Goal: Use online tool/utility: Utilize a website feature to perform a specific function

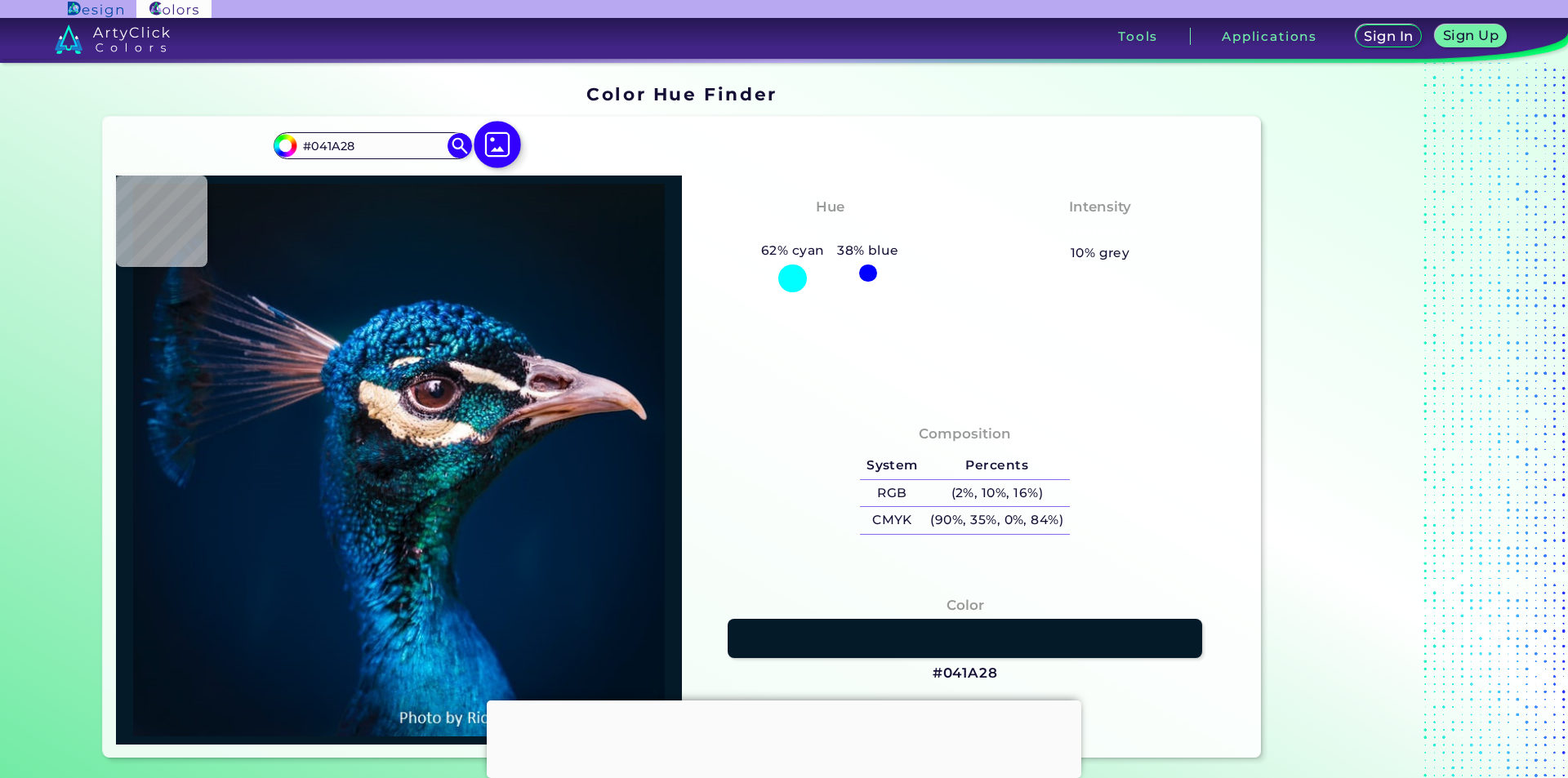
click at [502, 135] on img at bounding box center [497, 144] width 47 height 47
click at [0, 0] on input "file" at bounding box center [0, 0] width 0 height 0
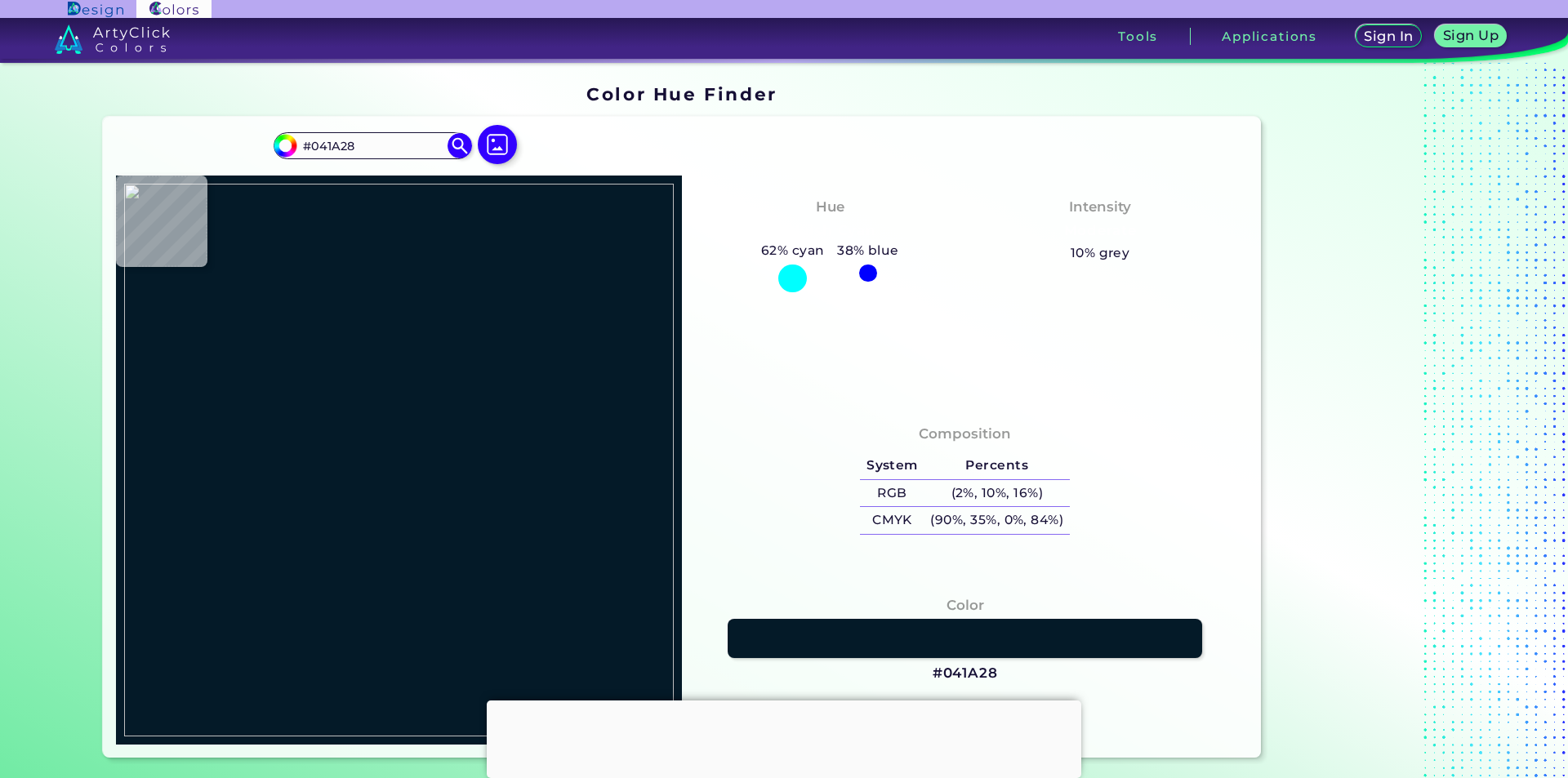
type input "#06070b"
type input "#06070B"
type input "#06070c"
type input "#06070C"
type input "#050608"
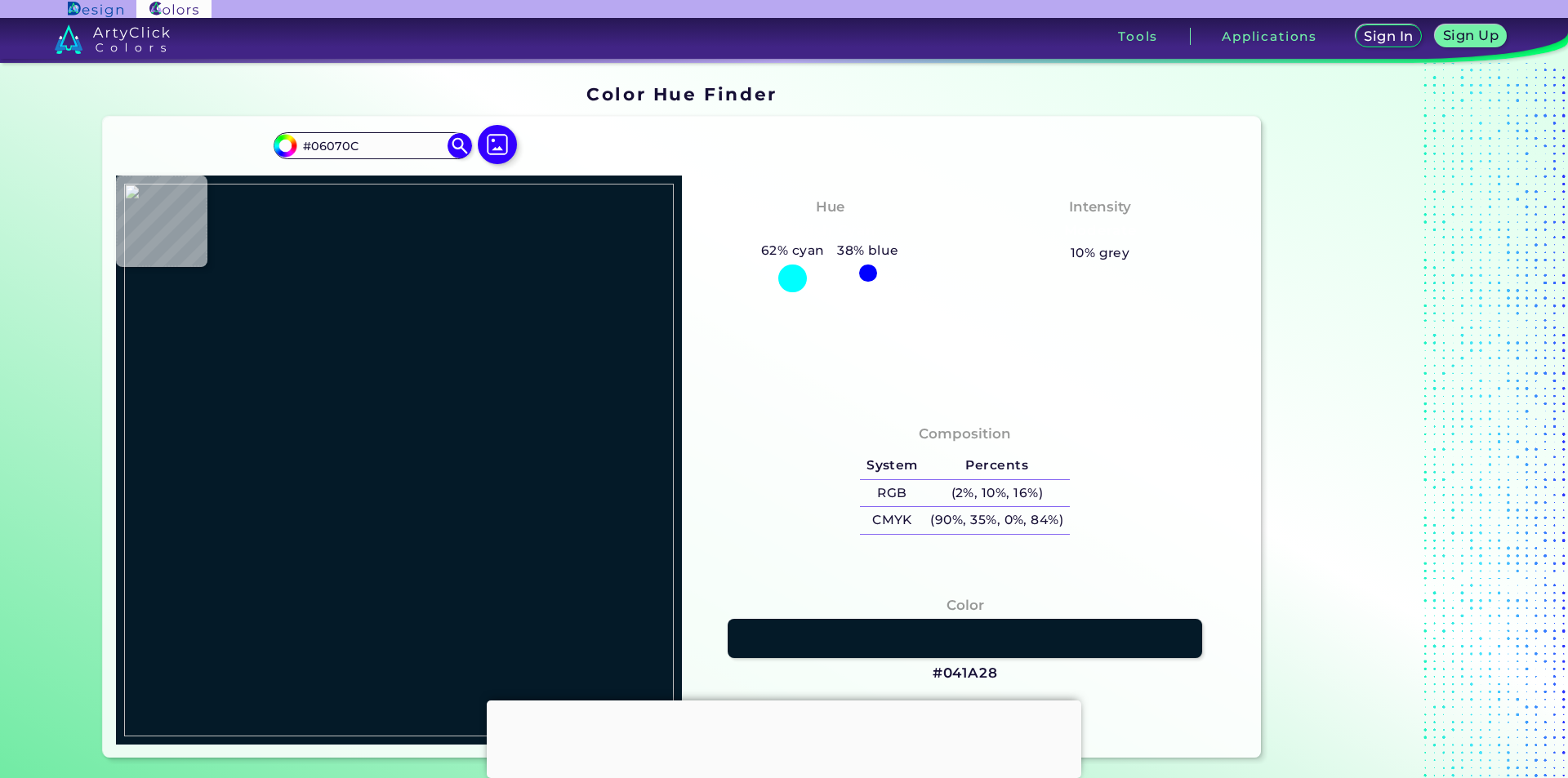
type input "#050608"
type input "#050508"
type input "#07060a"
type input "#07060A"
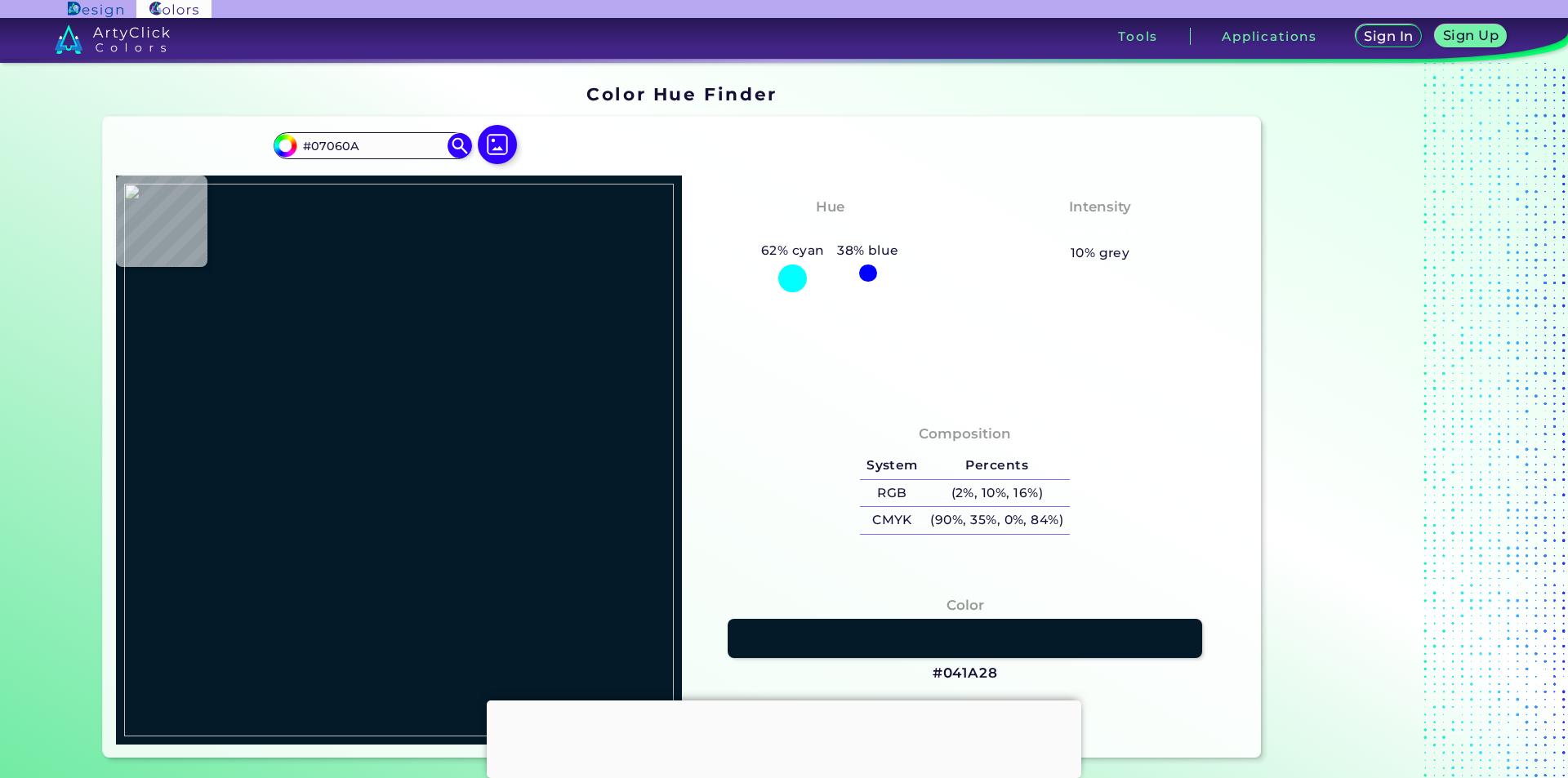
type input "#131418"
type input "#0c0c0f"
type input "#0C0C0F"
type input "#0c0d10"
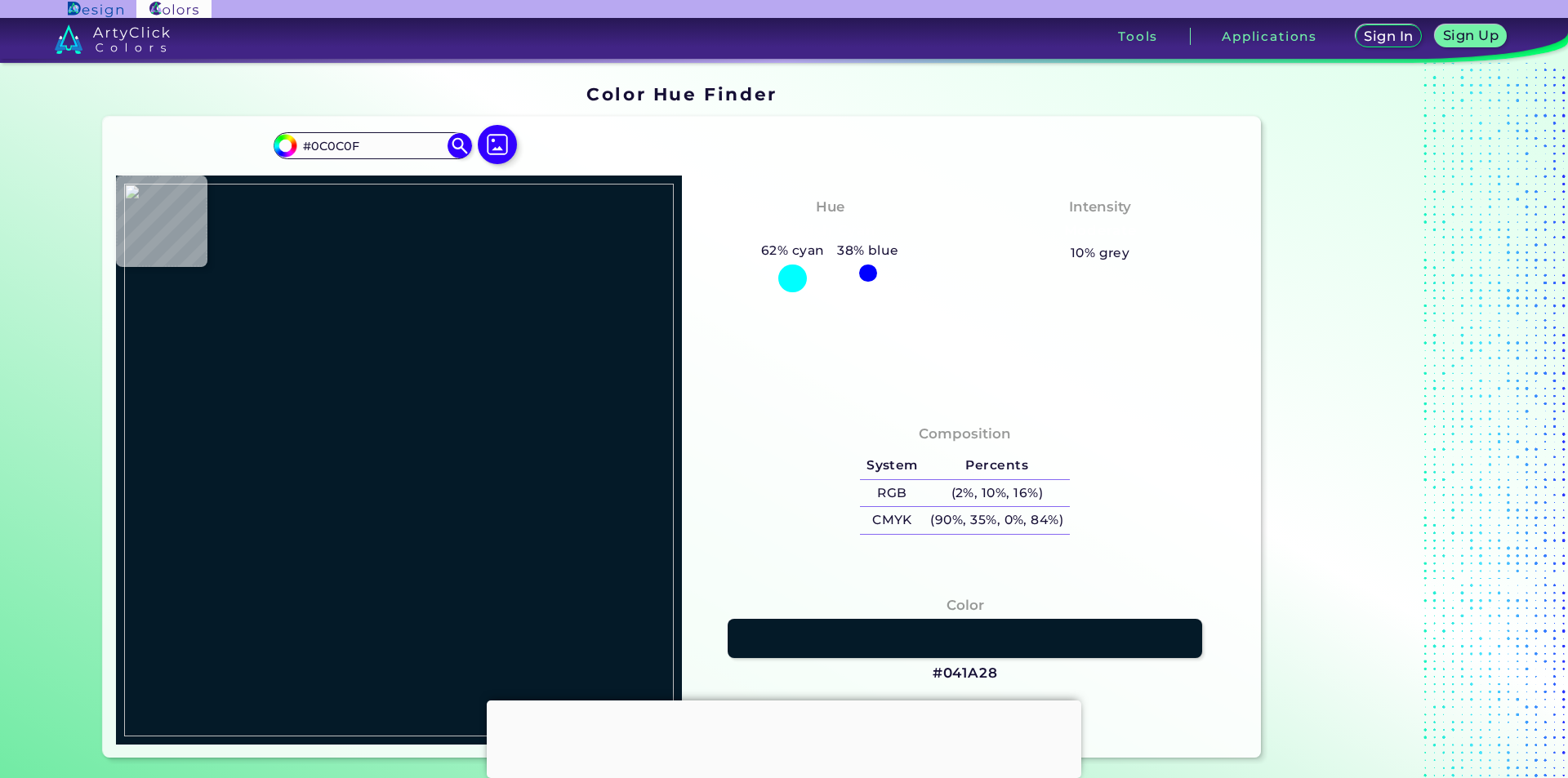
type input "#0C0D10"
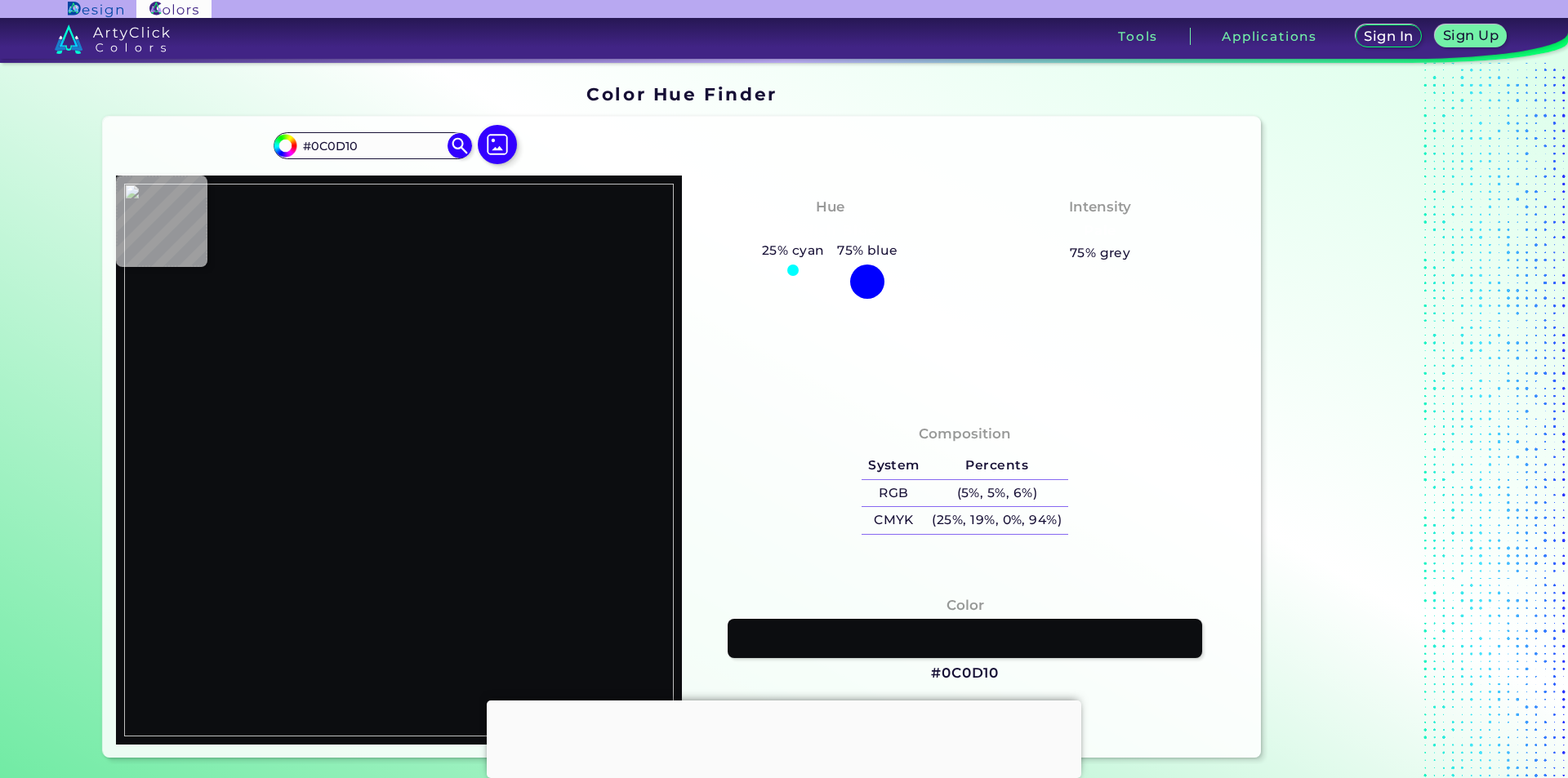
type input "#030305"
type input "#201e21"
type input "#201E21"
type input "#08080a"
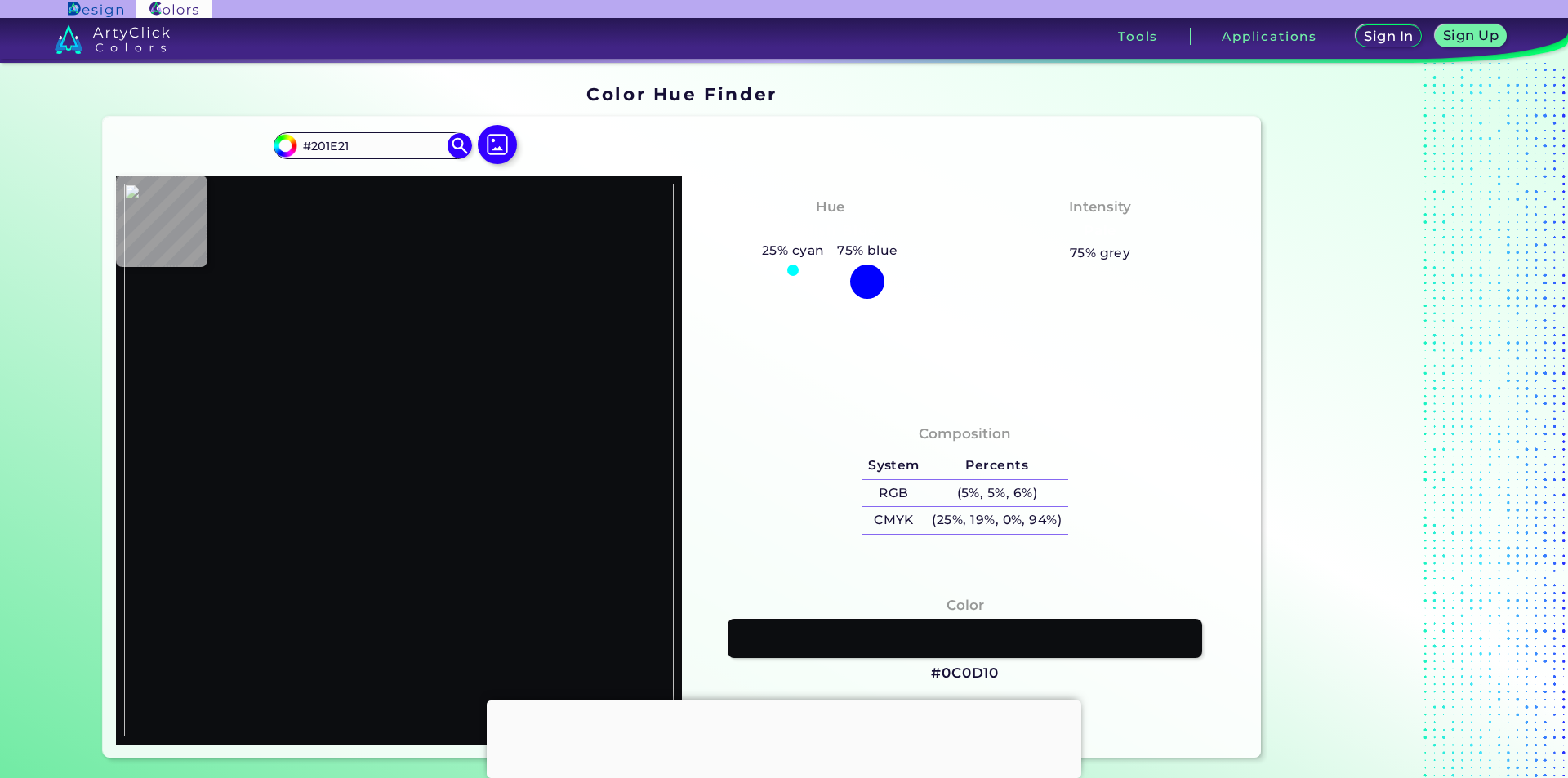
type input "#08080A"
type input "#040406"
type input "#060608"
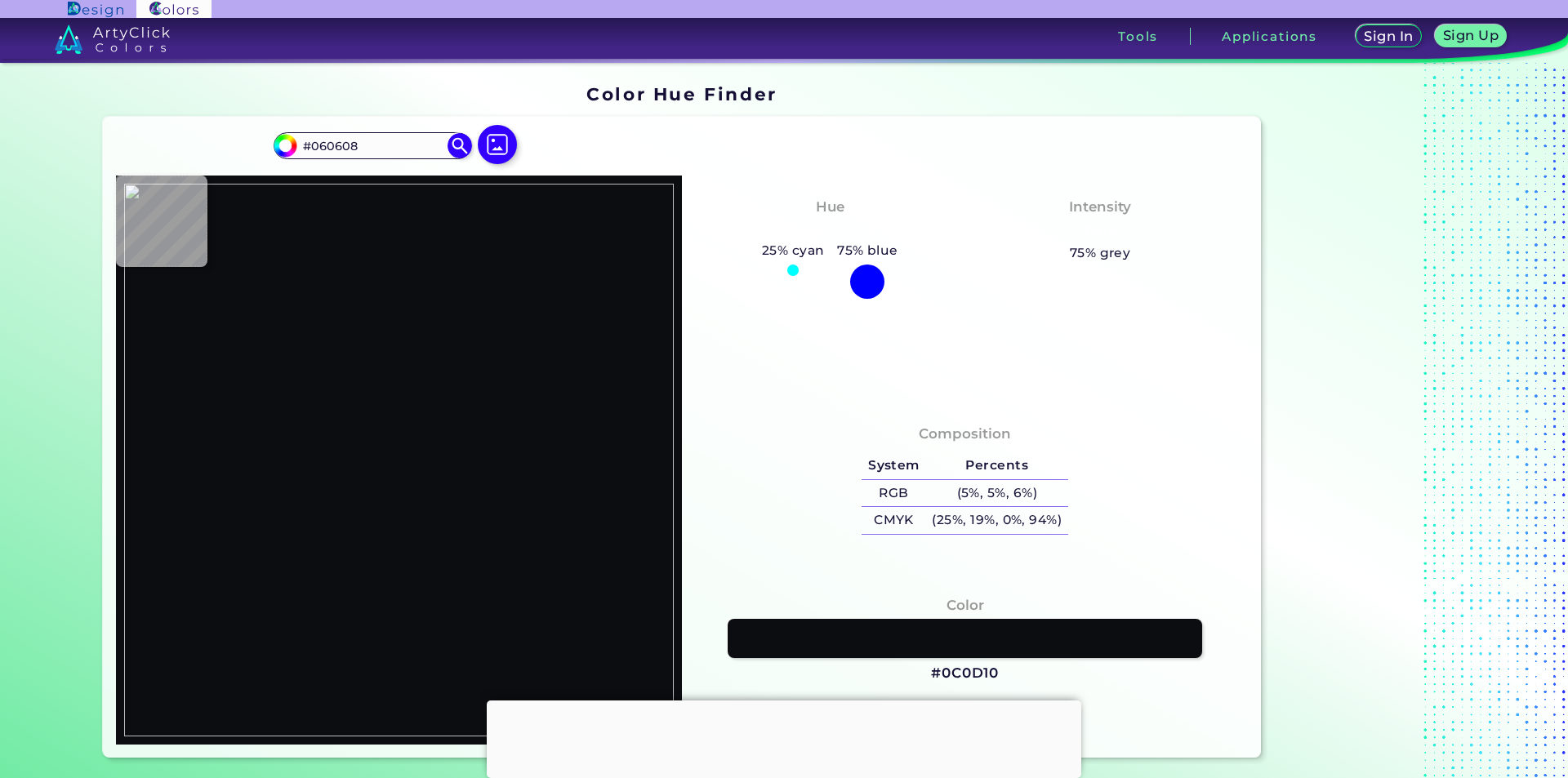
type input "#000000"
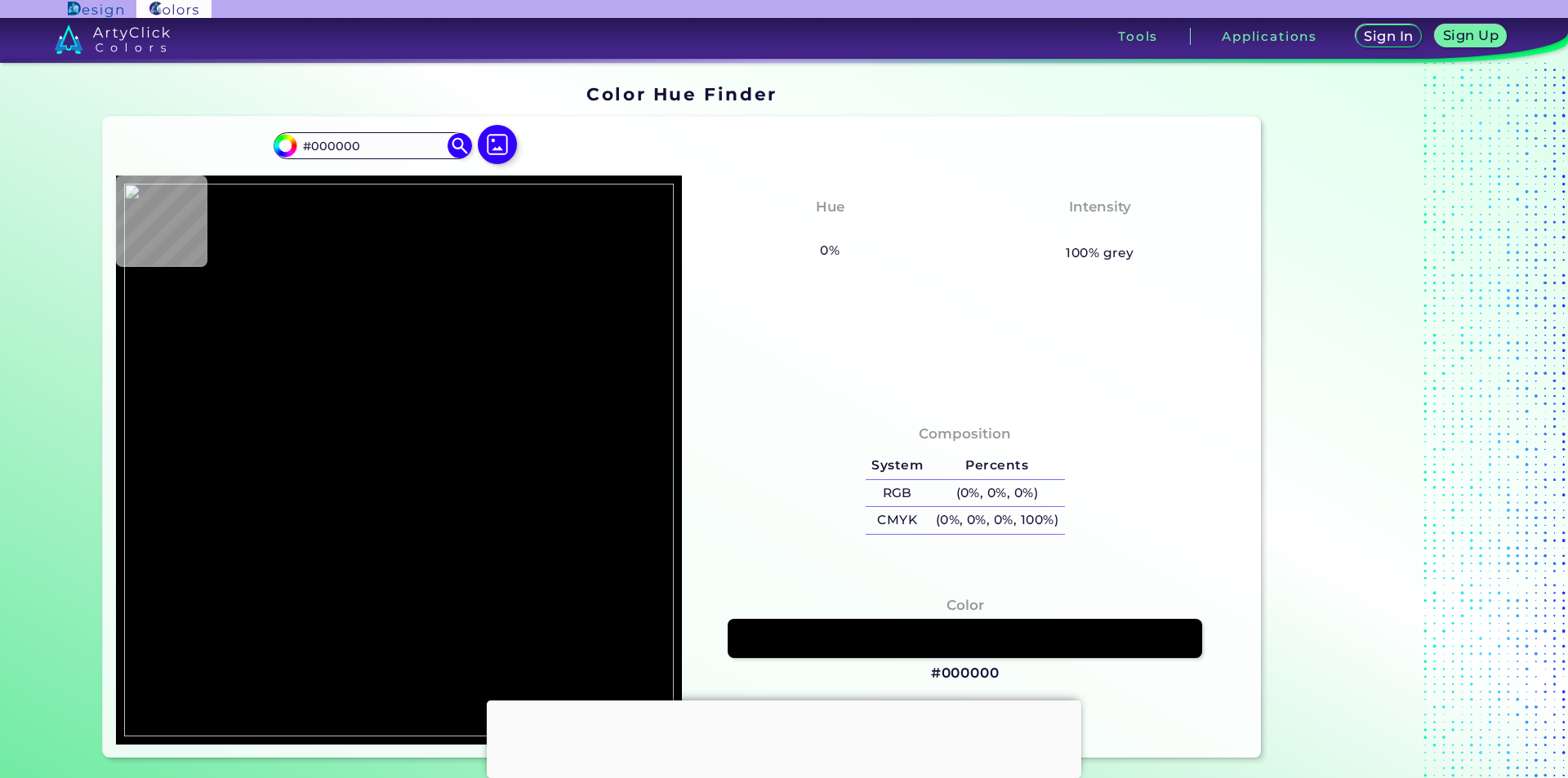
type input "#251c0b"
type input "#251C0B"
type input "#202221"
type input "#09101a"
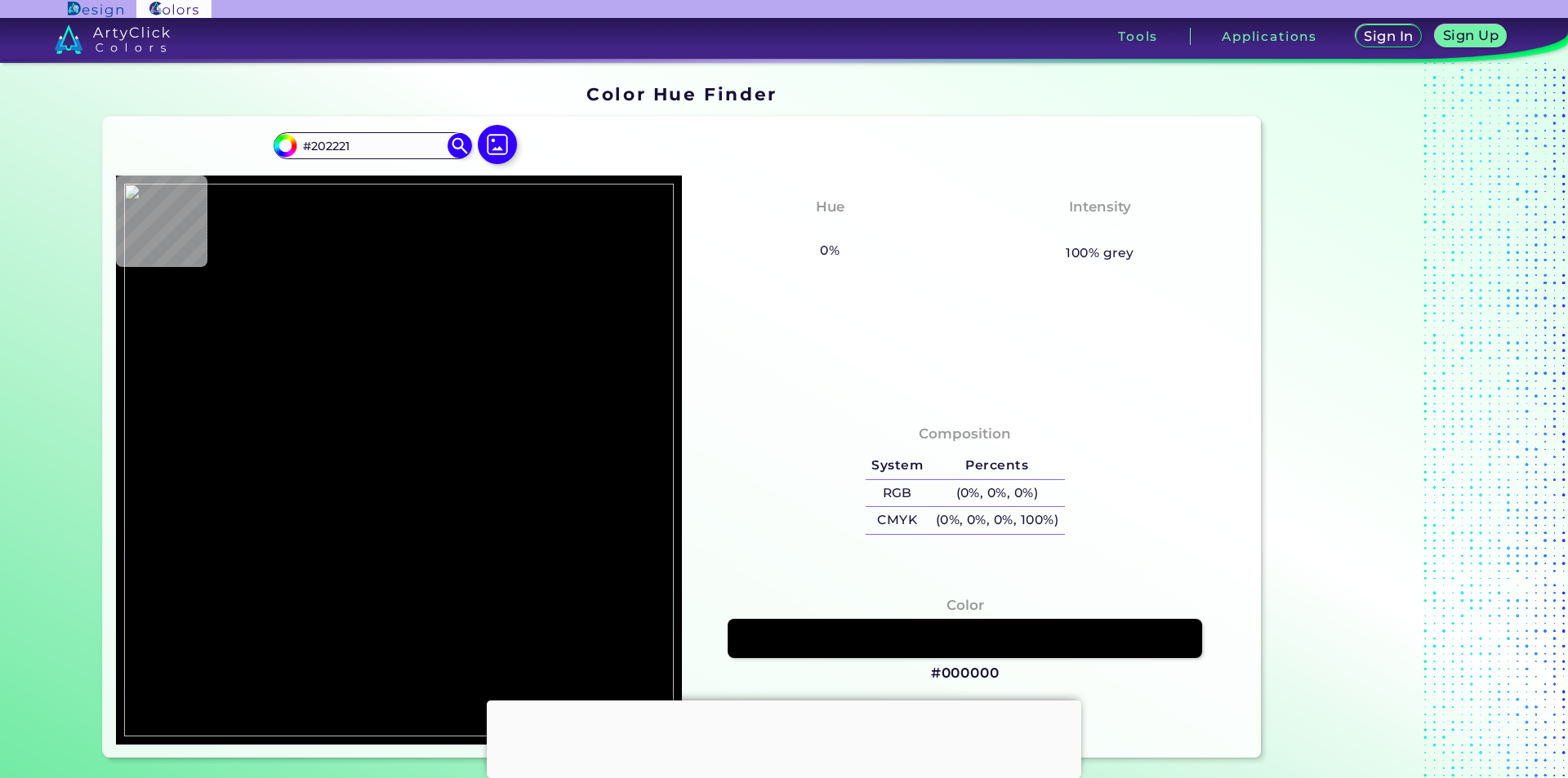
type input "#09101A"
type input "#090c11"
type input "#090C11"
type input "#171c27"
type input "#171C27"
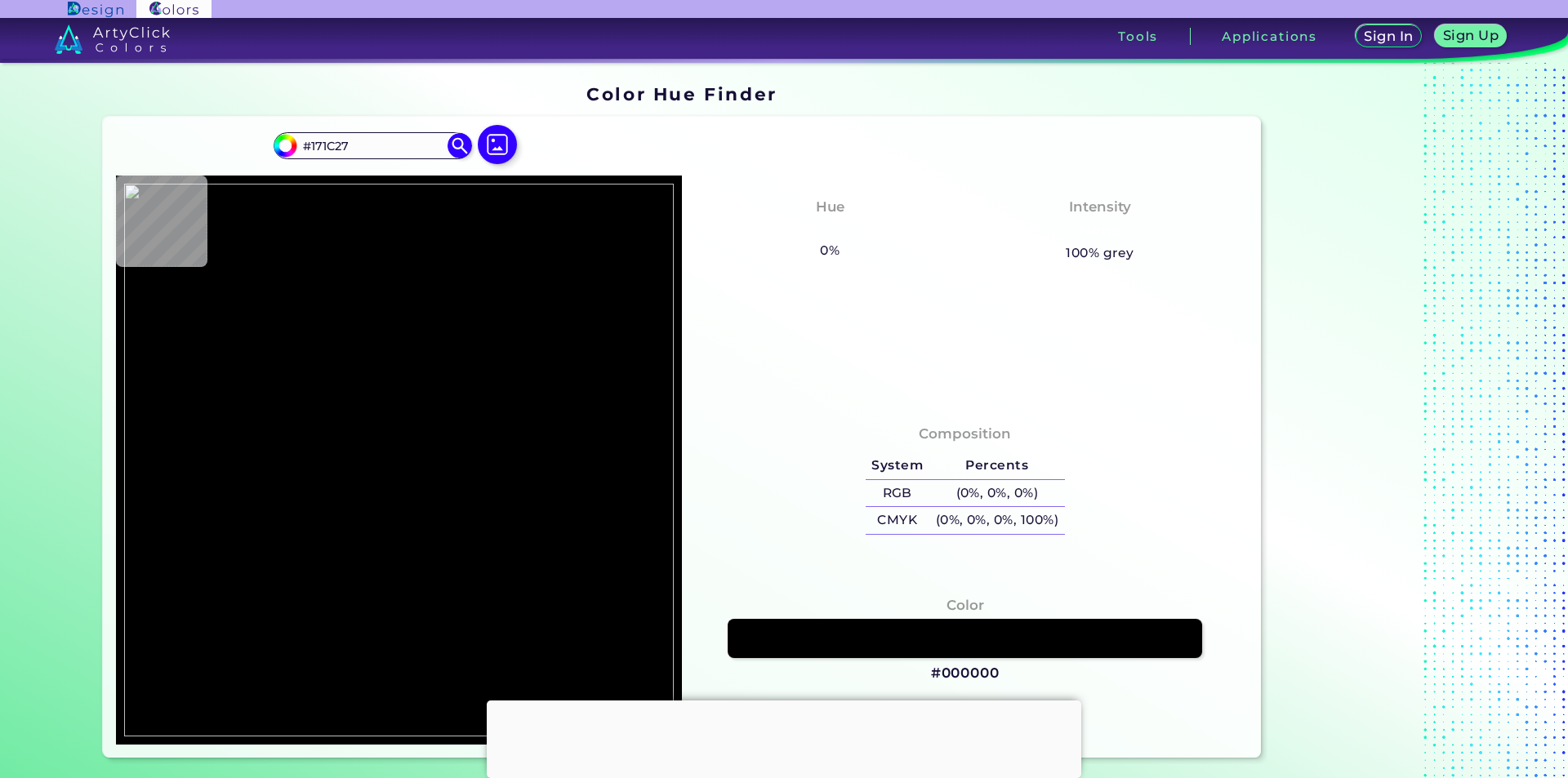
type input "#812858"
type input "#6a0c41"
type input "#6A0C41"
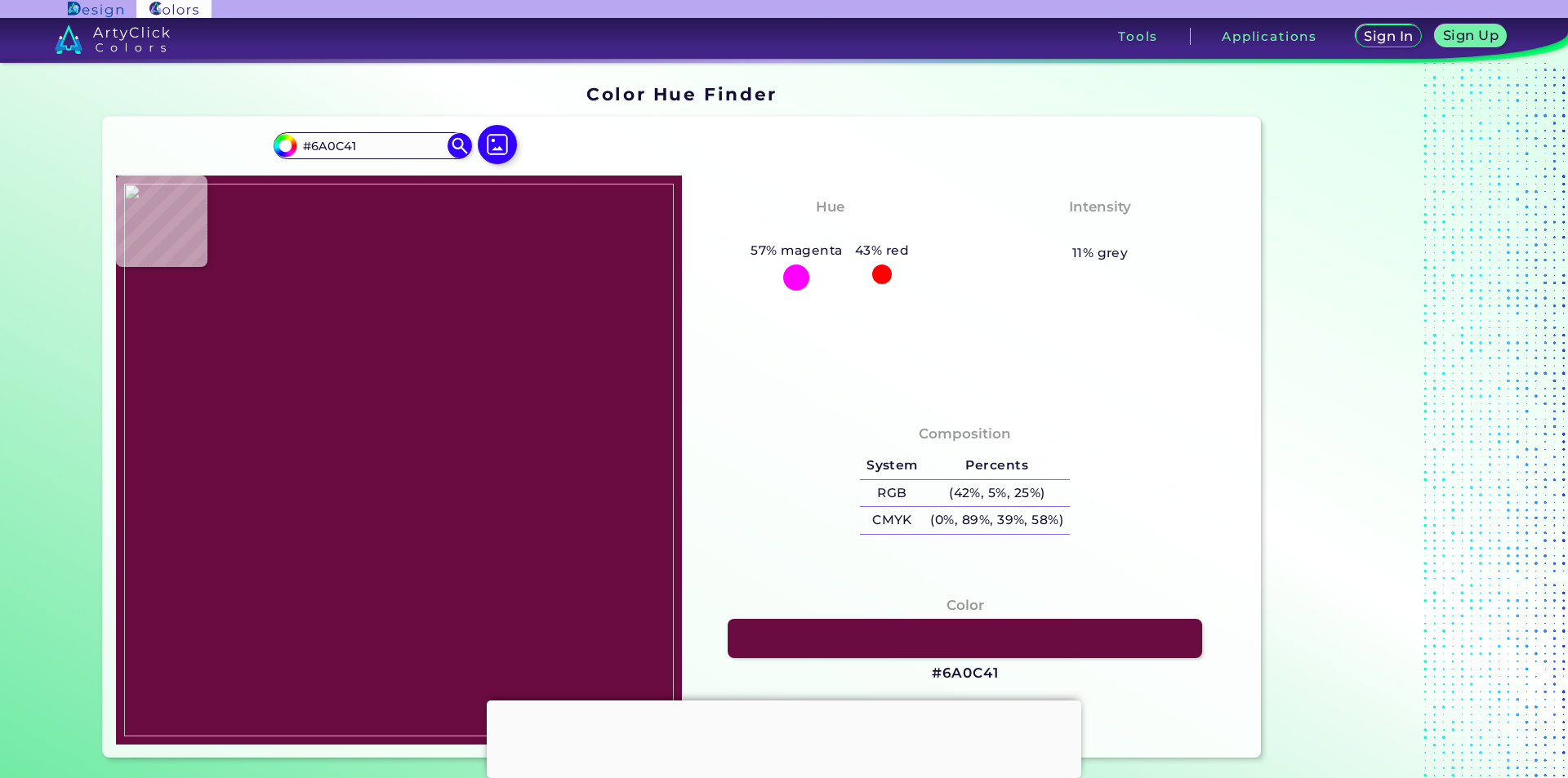
type input "#5d0037"
type input "#5D0037"
type input "#540532"
type input "#a1628e"
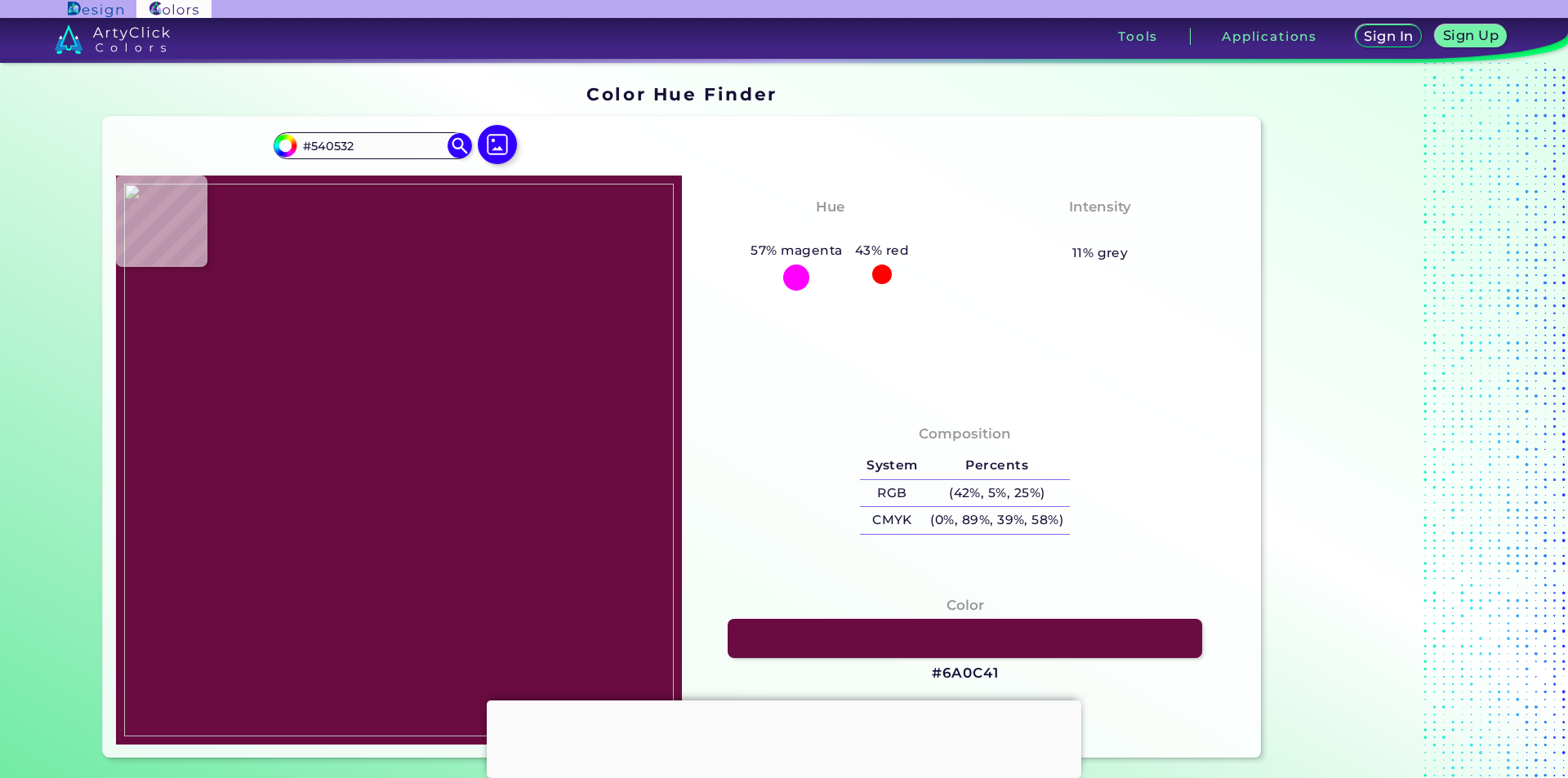
type input "#A1628E"
type input "#d8a2c8"
type input "#D8A2C8"
type input "#b74c93"
type input "#B74C93"
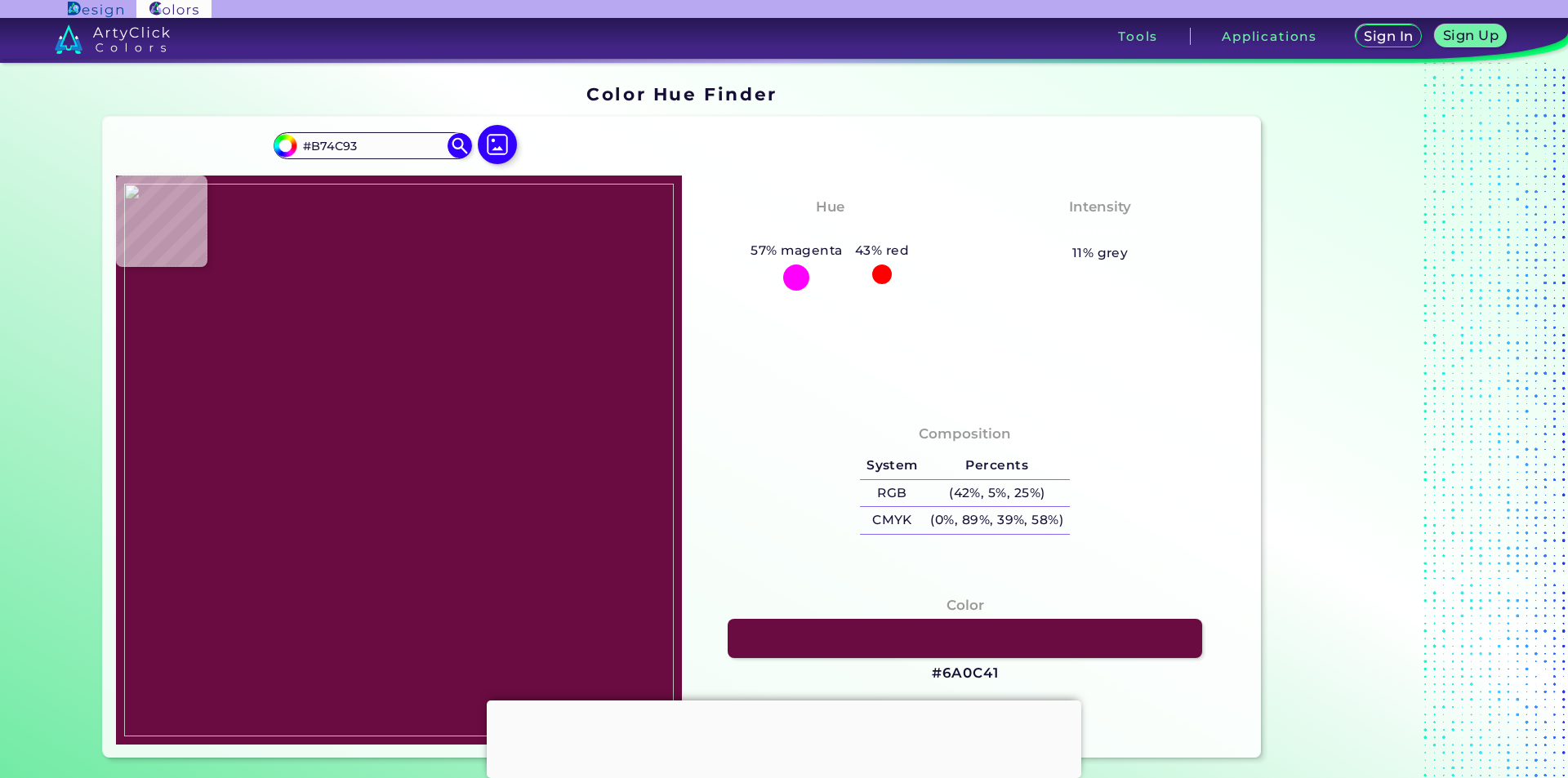
type input "#b82d81"
type input "#B82D81"
type input "#b82d80"
type input "#B82D80"
type input "#b72c7f"
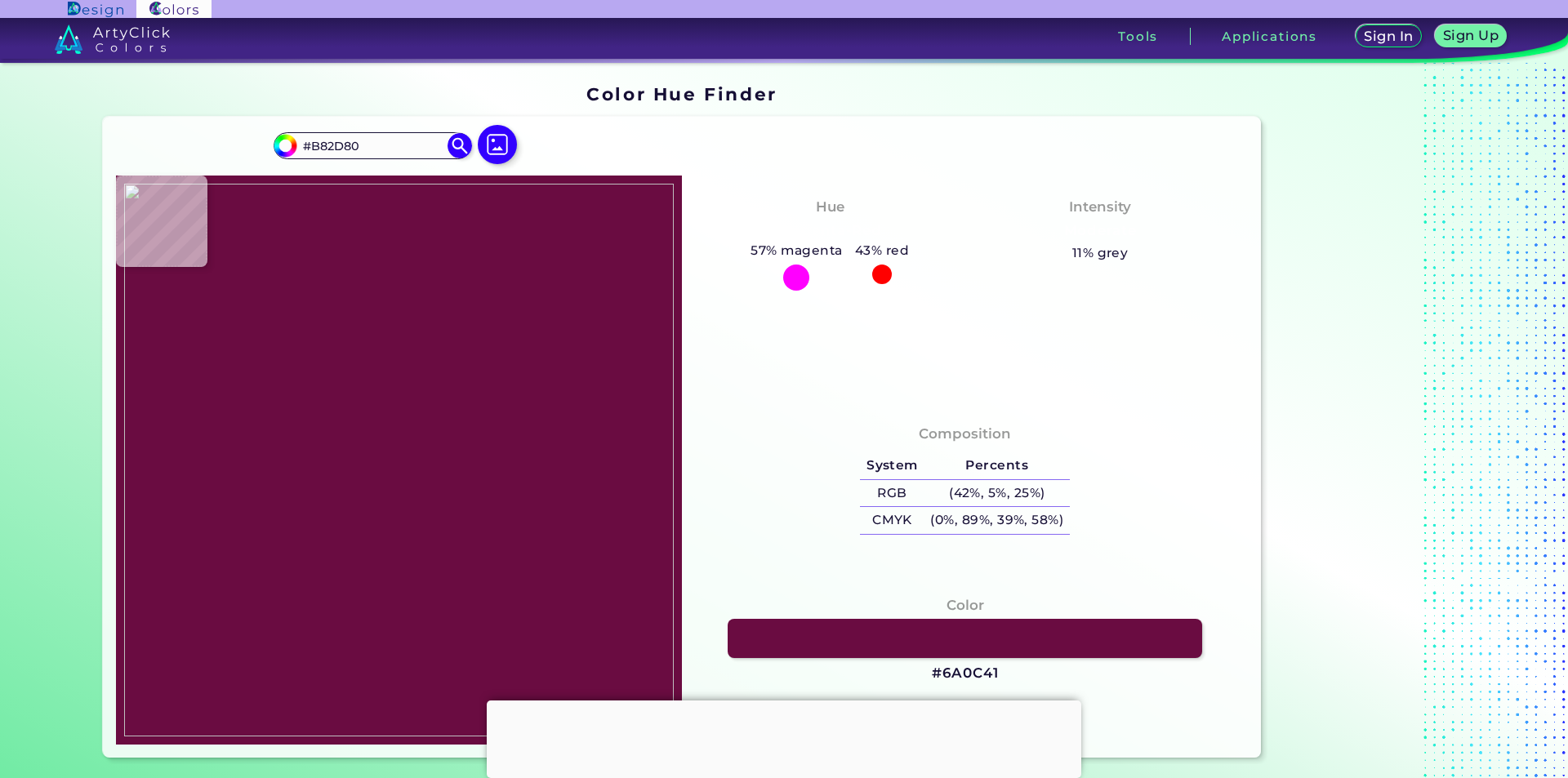
type input "#B72C7F"
type input "#ba2f82"
type input "#BA2F82"
type input "#be3085"
type input "#BE3085"
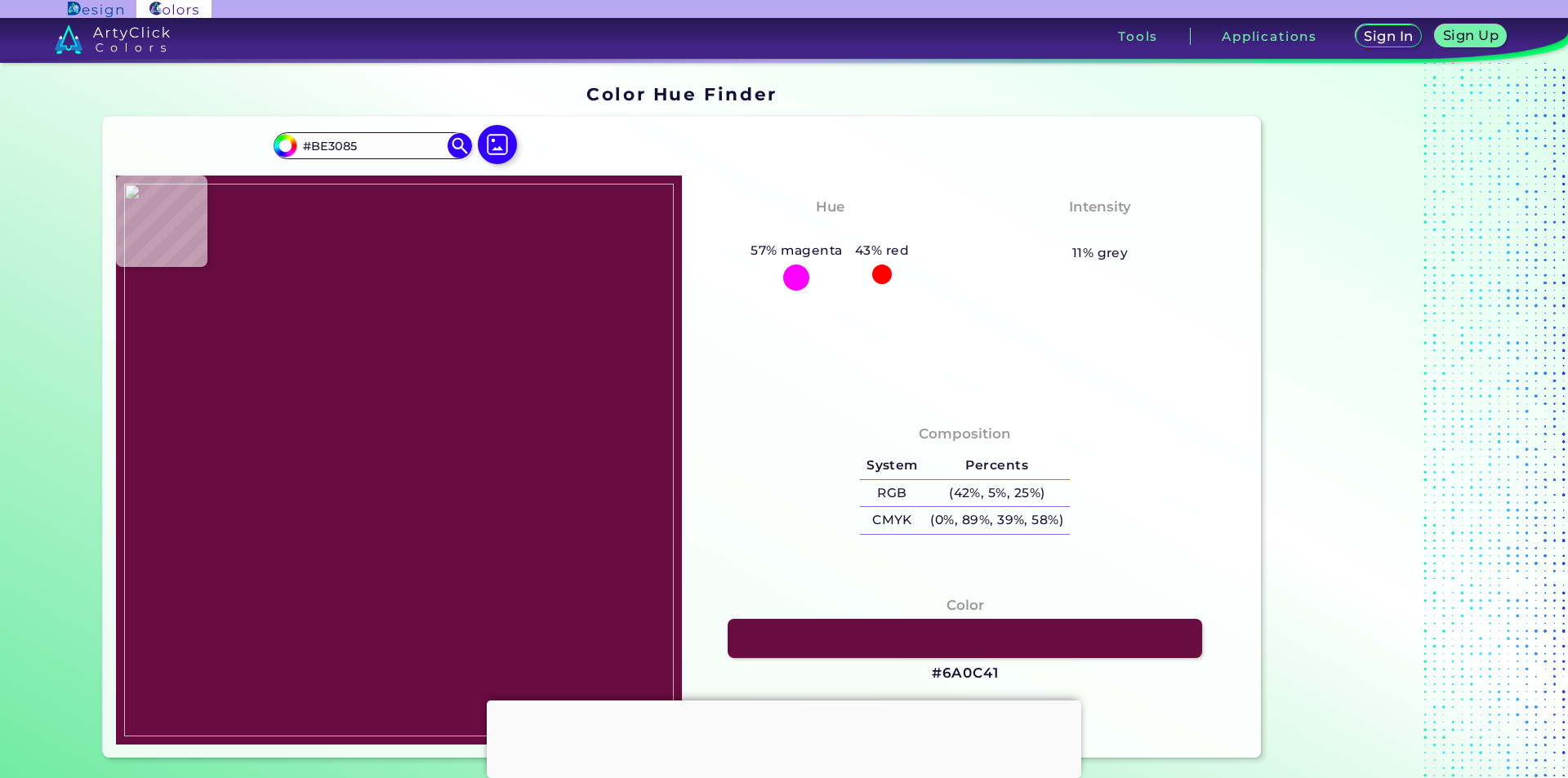
type input "#c23288"
type input "#C23288"
type input "#c6358c"
type input "#C6358C"
type input "#c63a90"
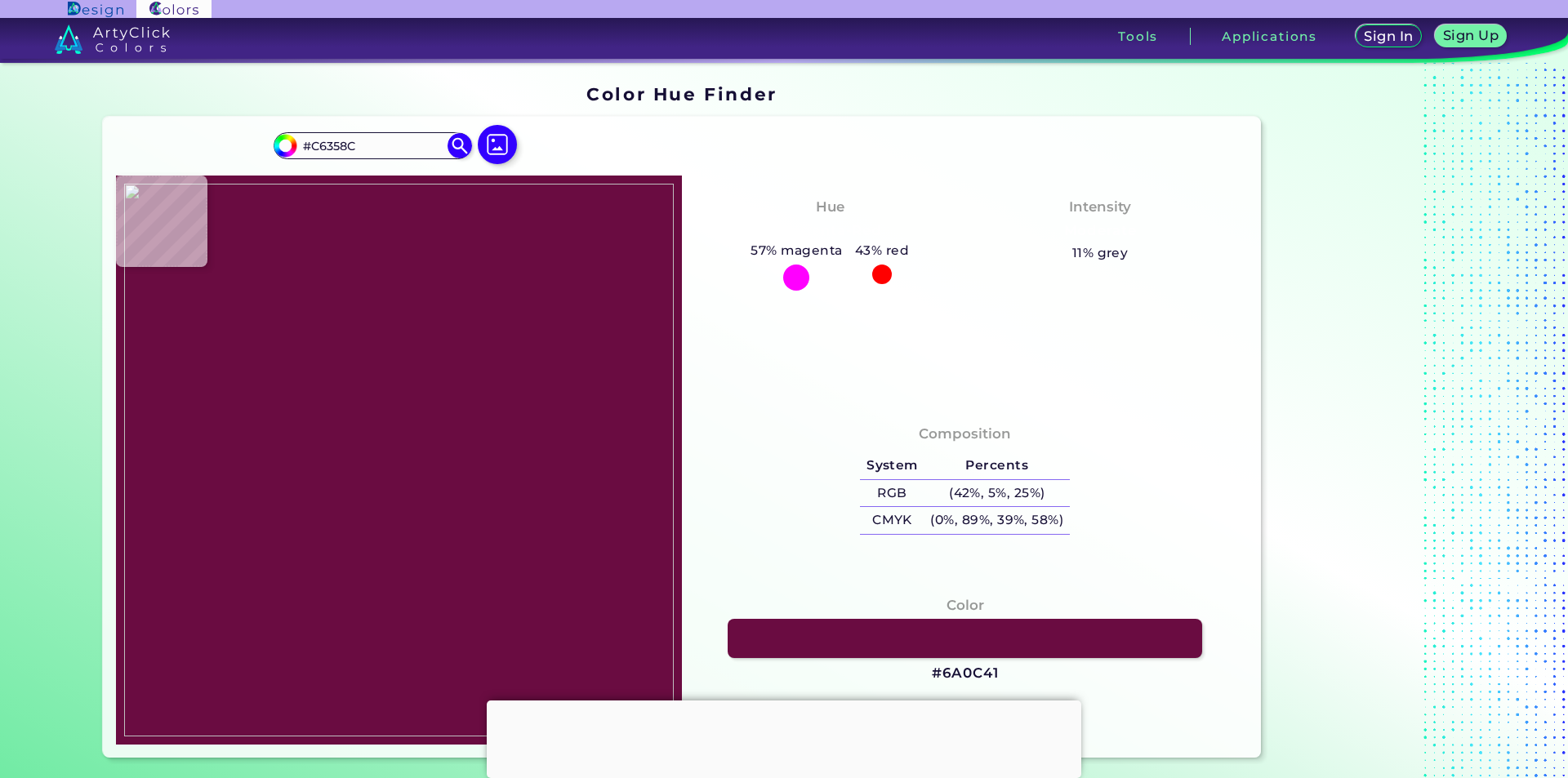
type input "#C63A90"
type input "#c73a90"
type input "#C73A90"
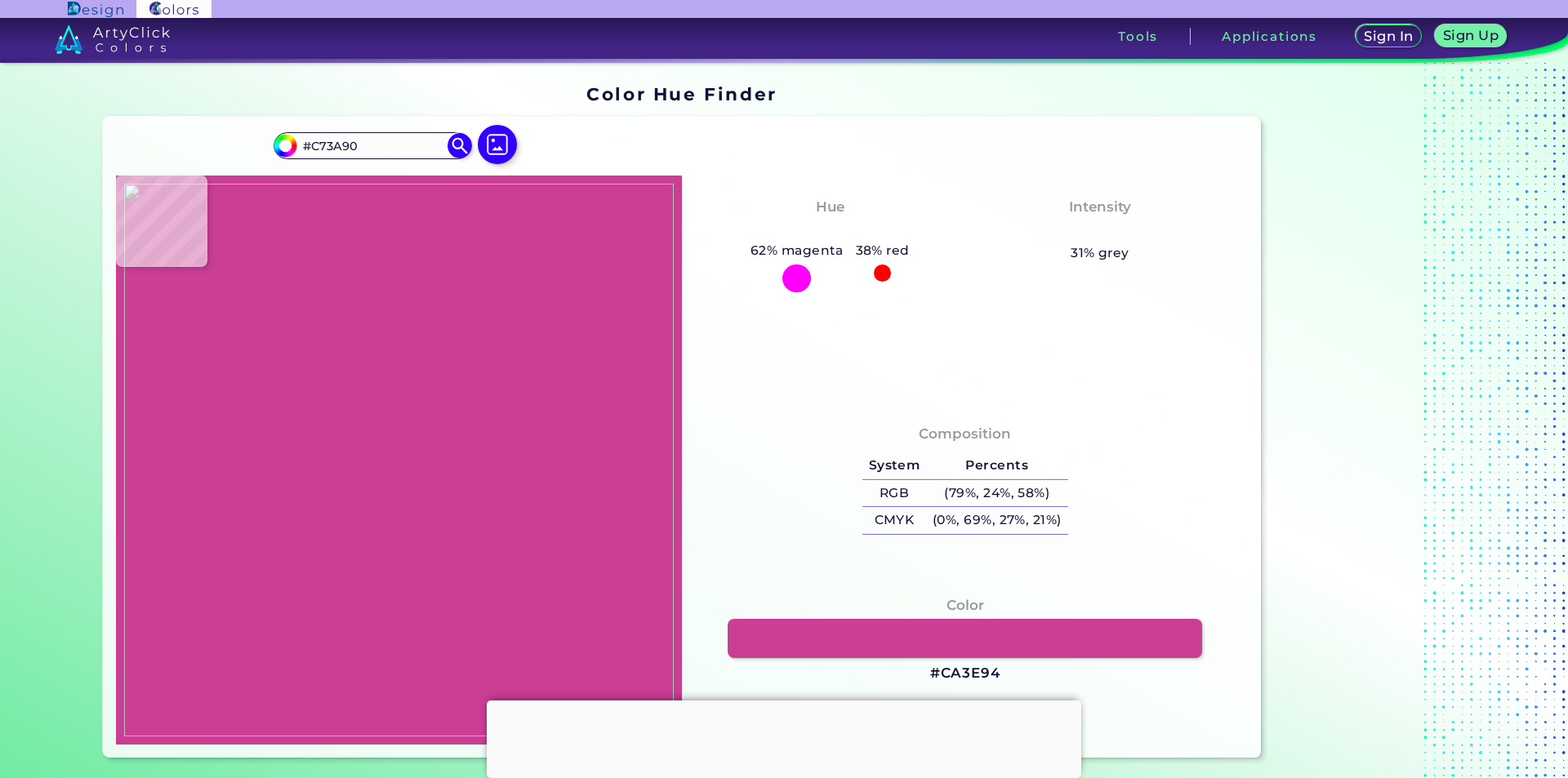
type input "#ca3e94"
type input "#CA3E94"
type input "#c73b90"
type input "#C73B90"
type input "#c7348d"
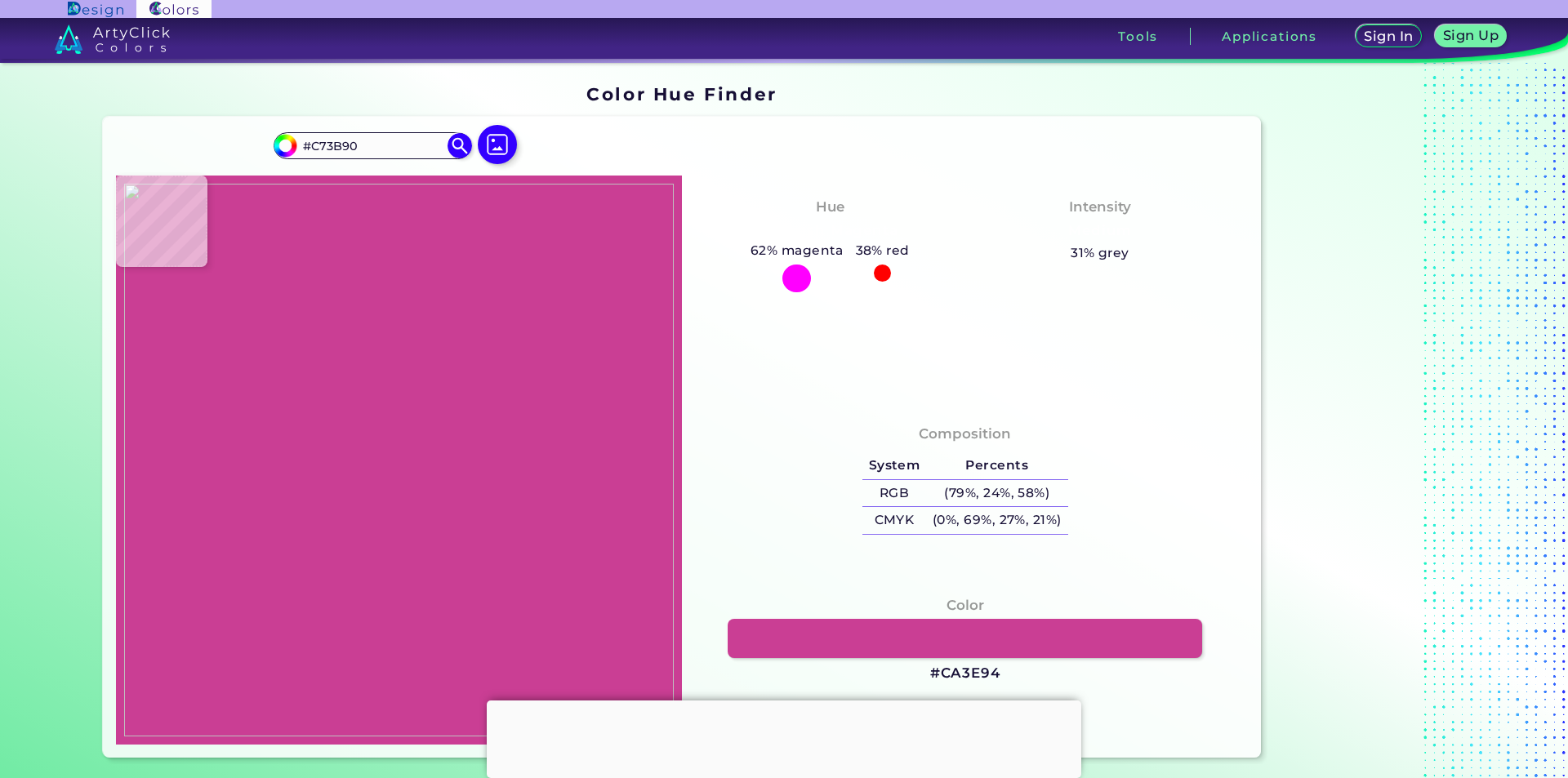
type input "#C7348D"
type input "#b82d84"
type input "#B82D84"
type input "#c2358b"
type input "#C2358B"
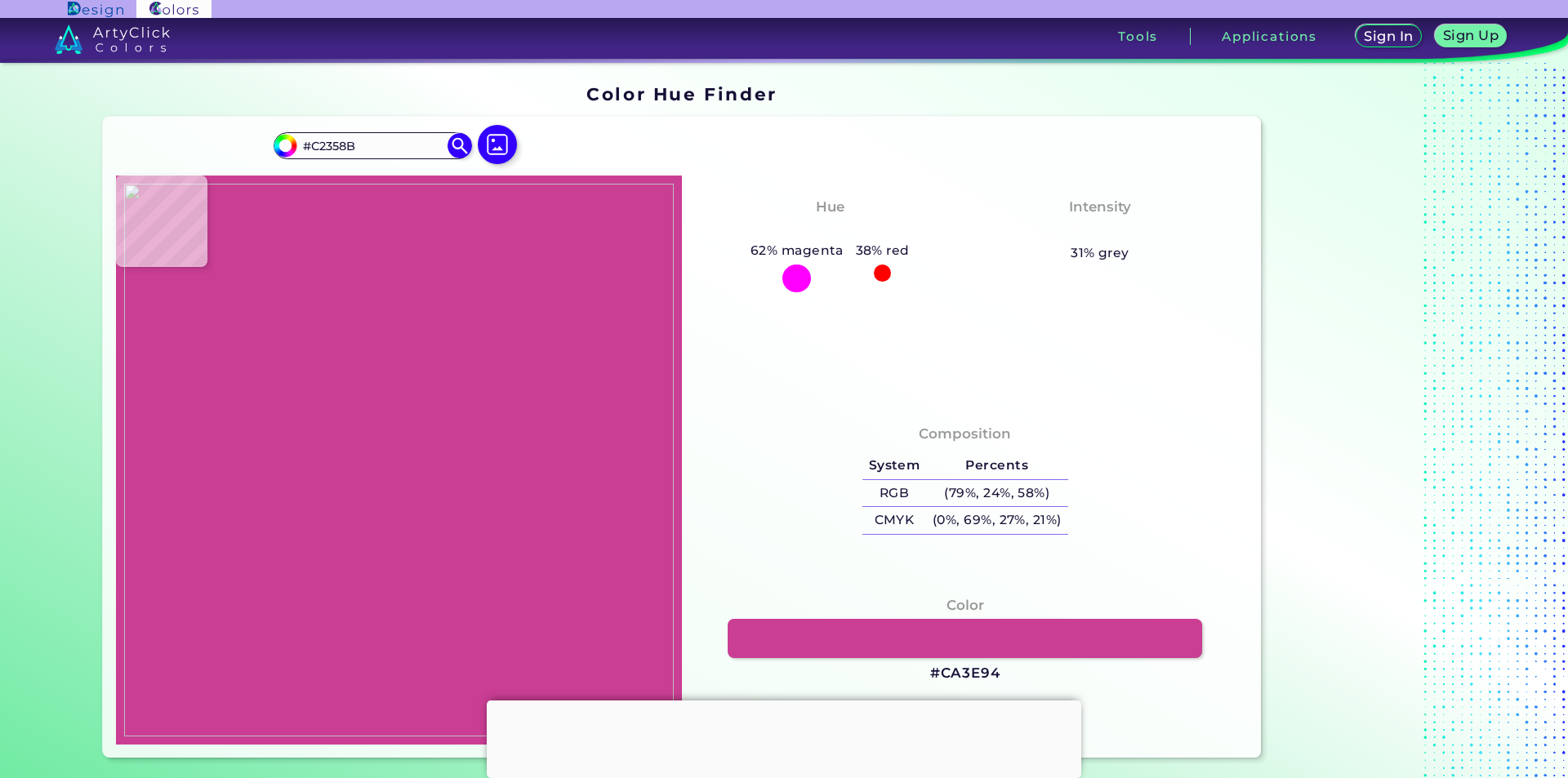
type input "#cf4095"
type input "#CF4095"
type input "#cb3792"
type input "#CB3792"
type input "#cc3391"
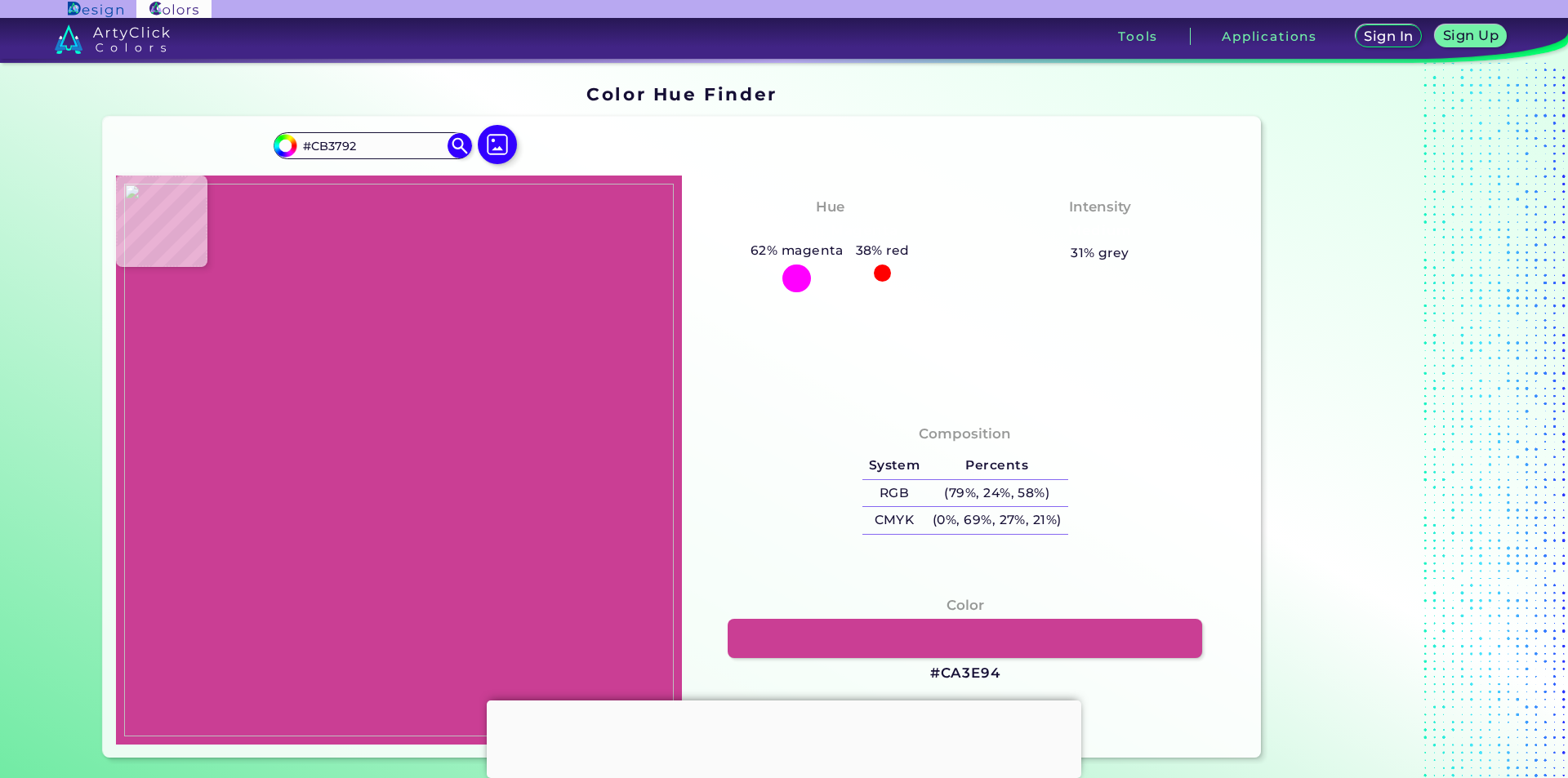
type input "#CC3391"
type input "#ce3993"
type input "#CE3993"
type input "#cf3a94"
type input "#CF3A94"
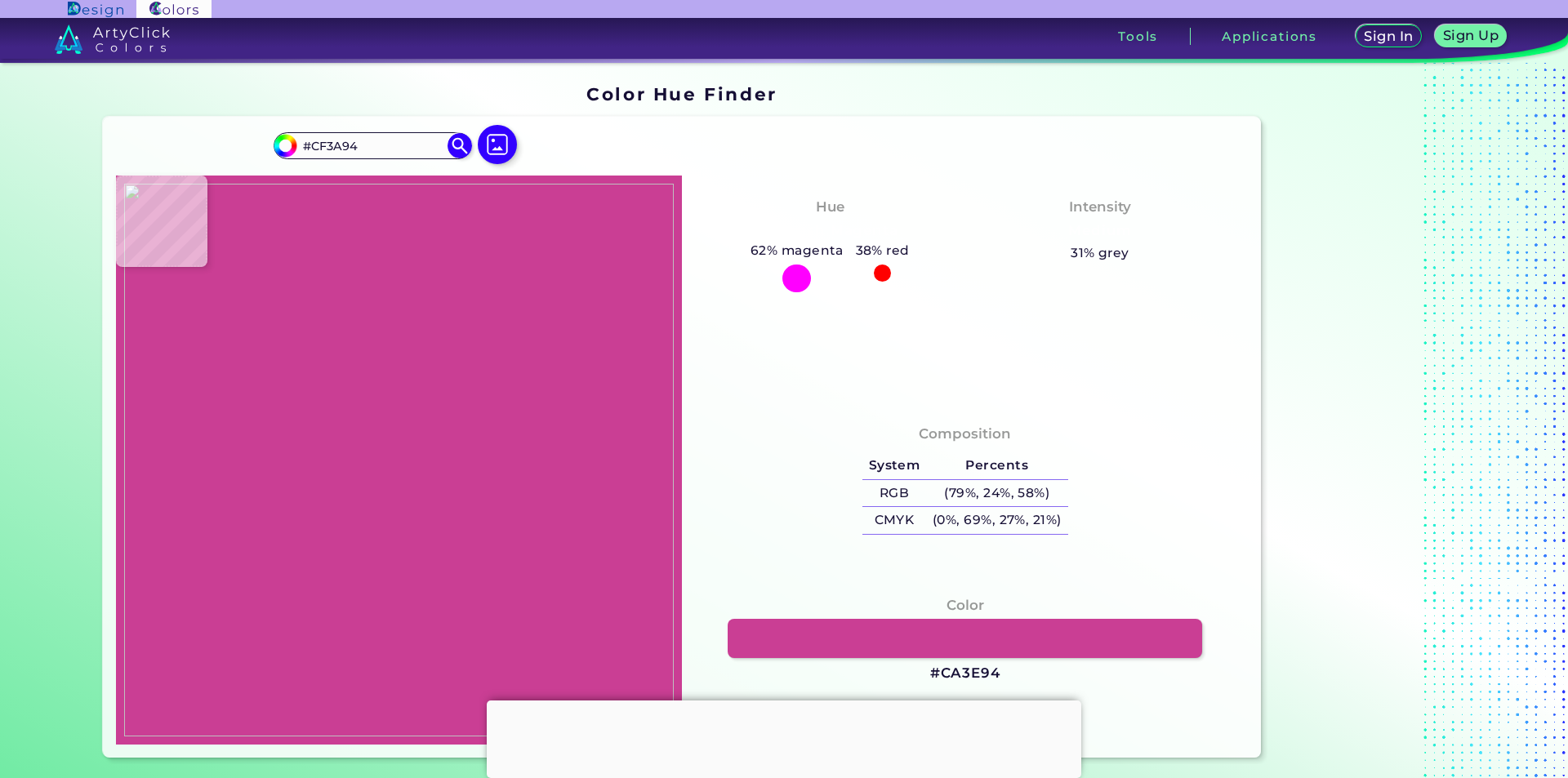
type input "#d03b95"
type input "#D03B95"
type input "#cf3a94"
type input "#CF3A94"
type input "#ce3993"
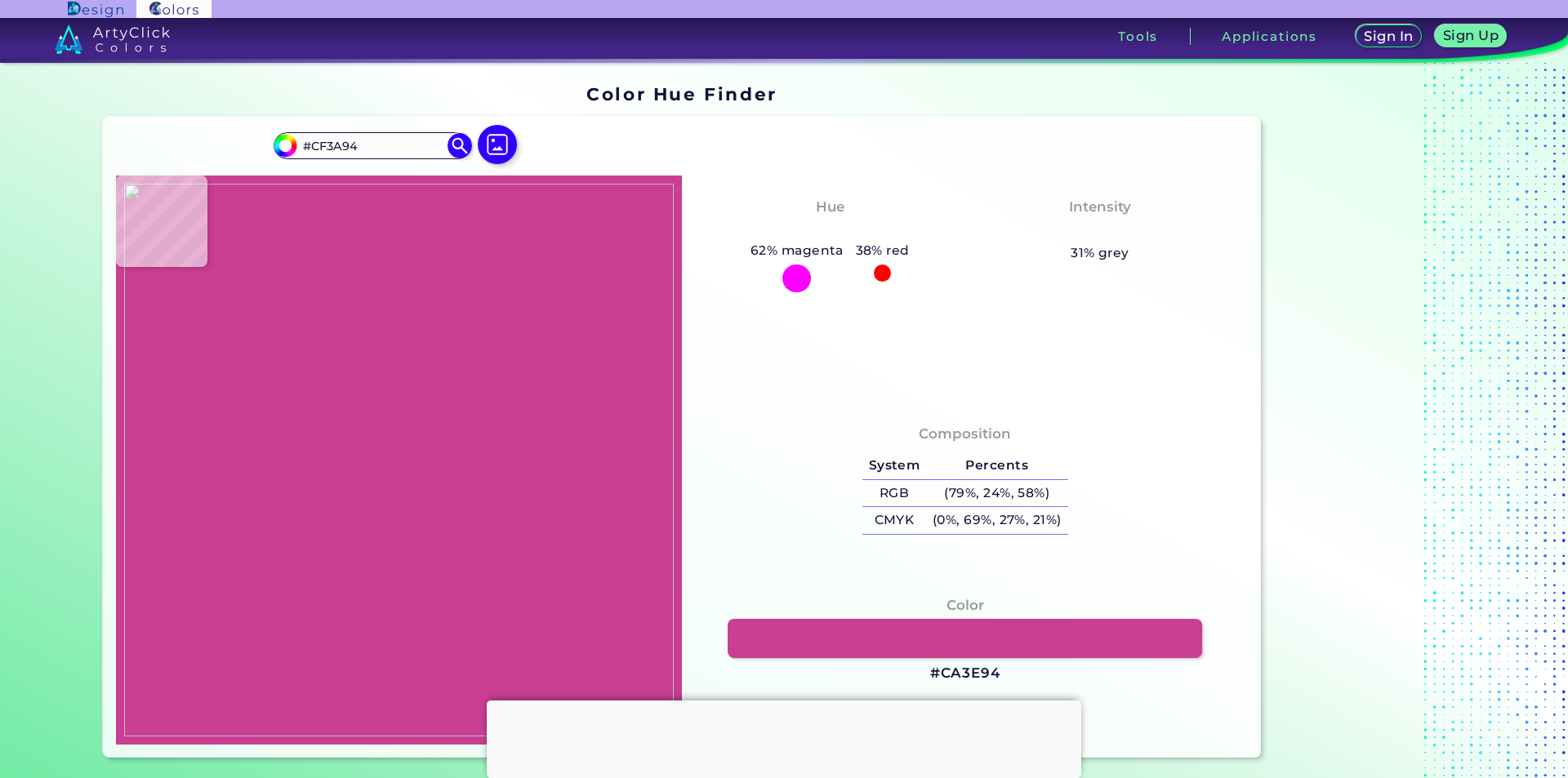
type input "#CE3993"
type input "#cf3a94"
type input "#CF3A94"
type input "#ce3993"
type input "#CE3993"
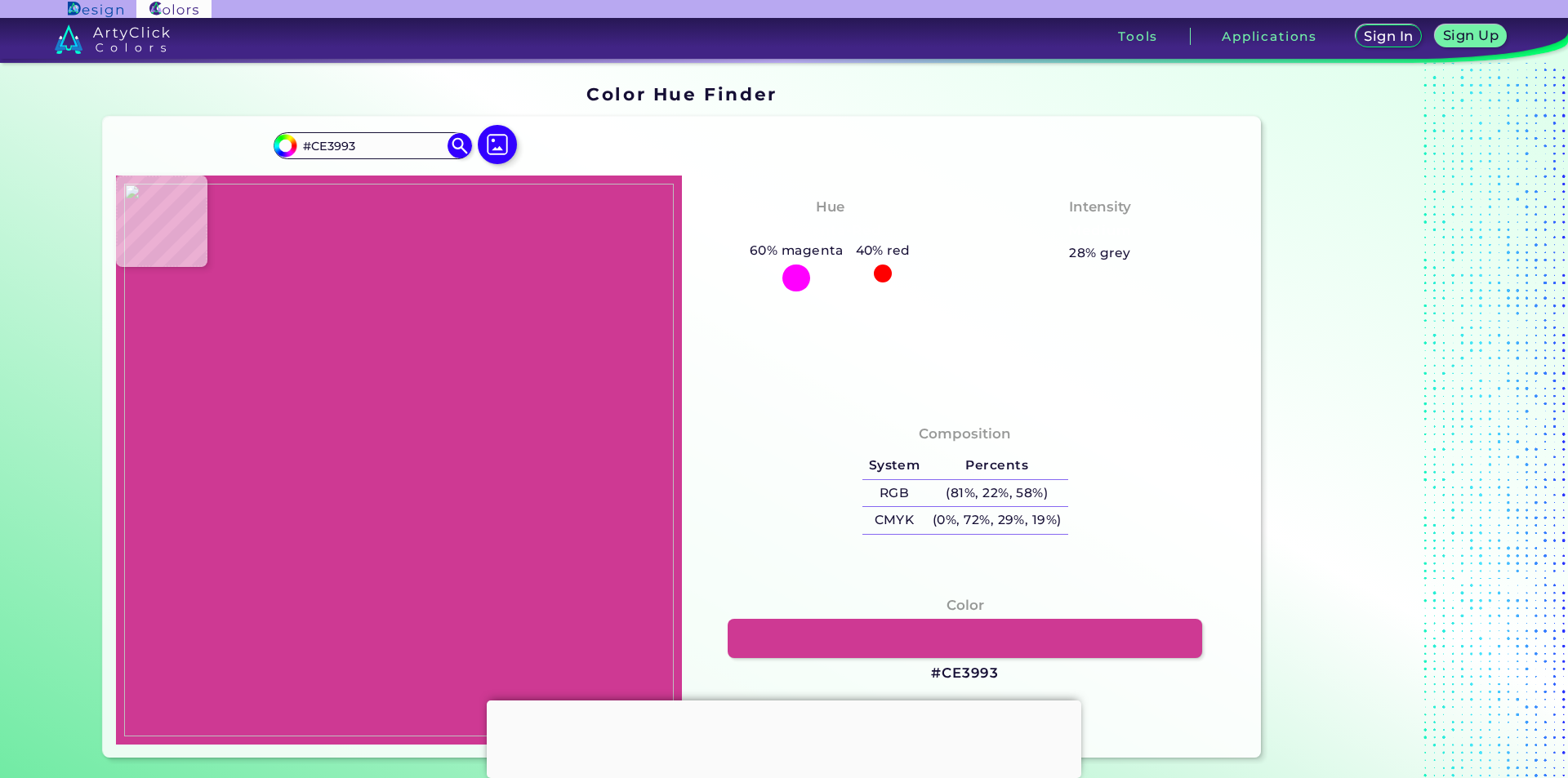
type input "#cf3a94"
type input "#CF3A94"
type input "#ce3993"
type input "#CE3993"
type input "#cd3892"
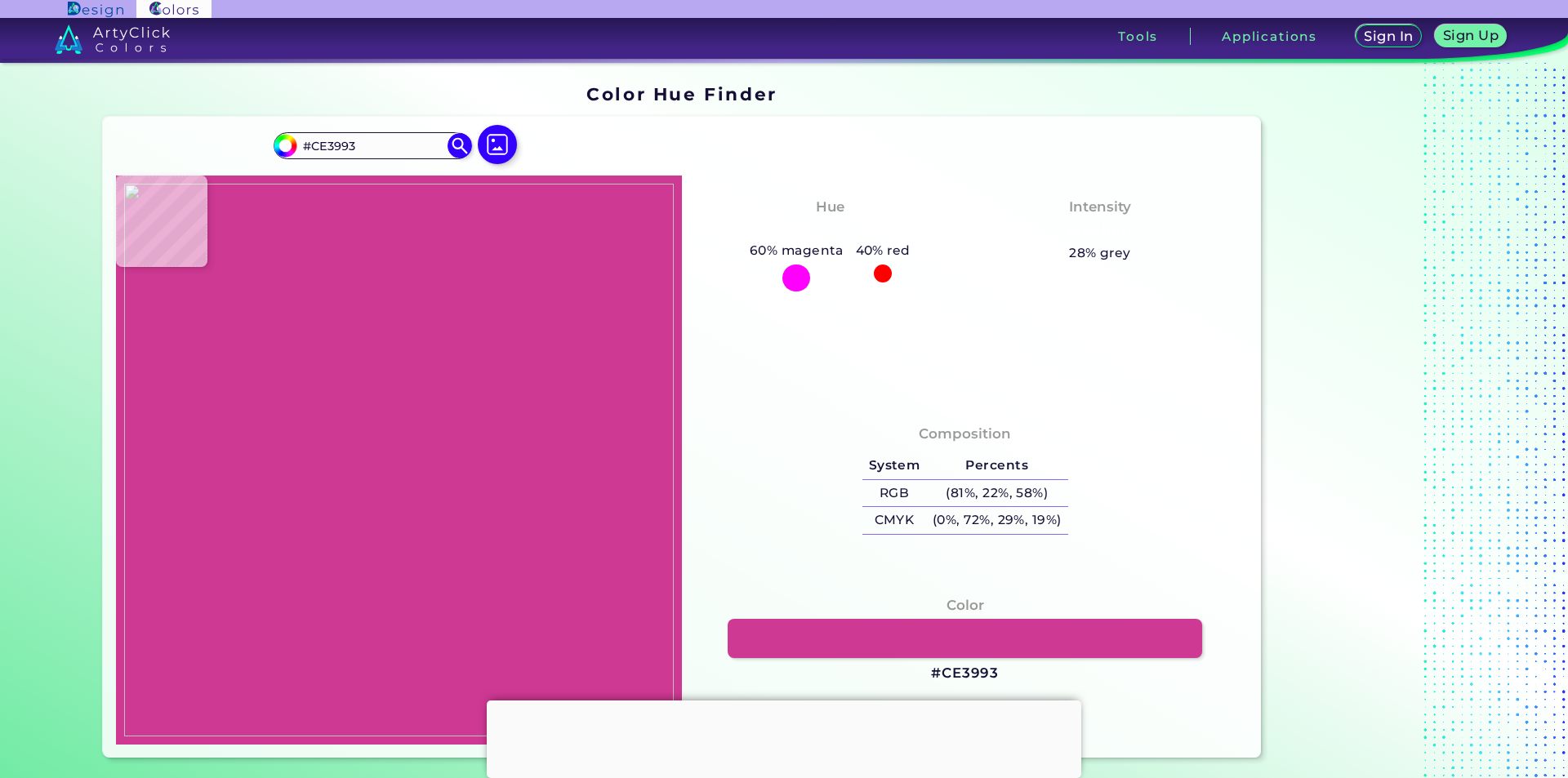
type input "#CD3892"
type input "#ce3993"
type input "#CE3993"
type input "#cf3a94"
type input "#CF3A94"
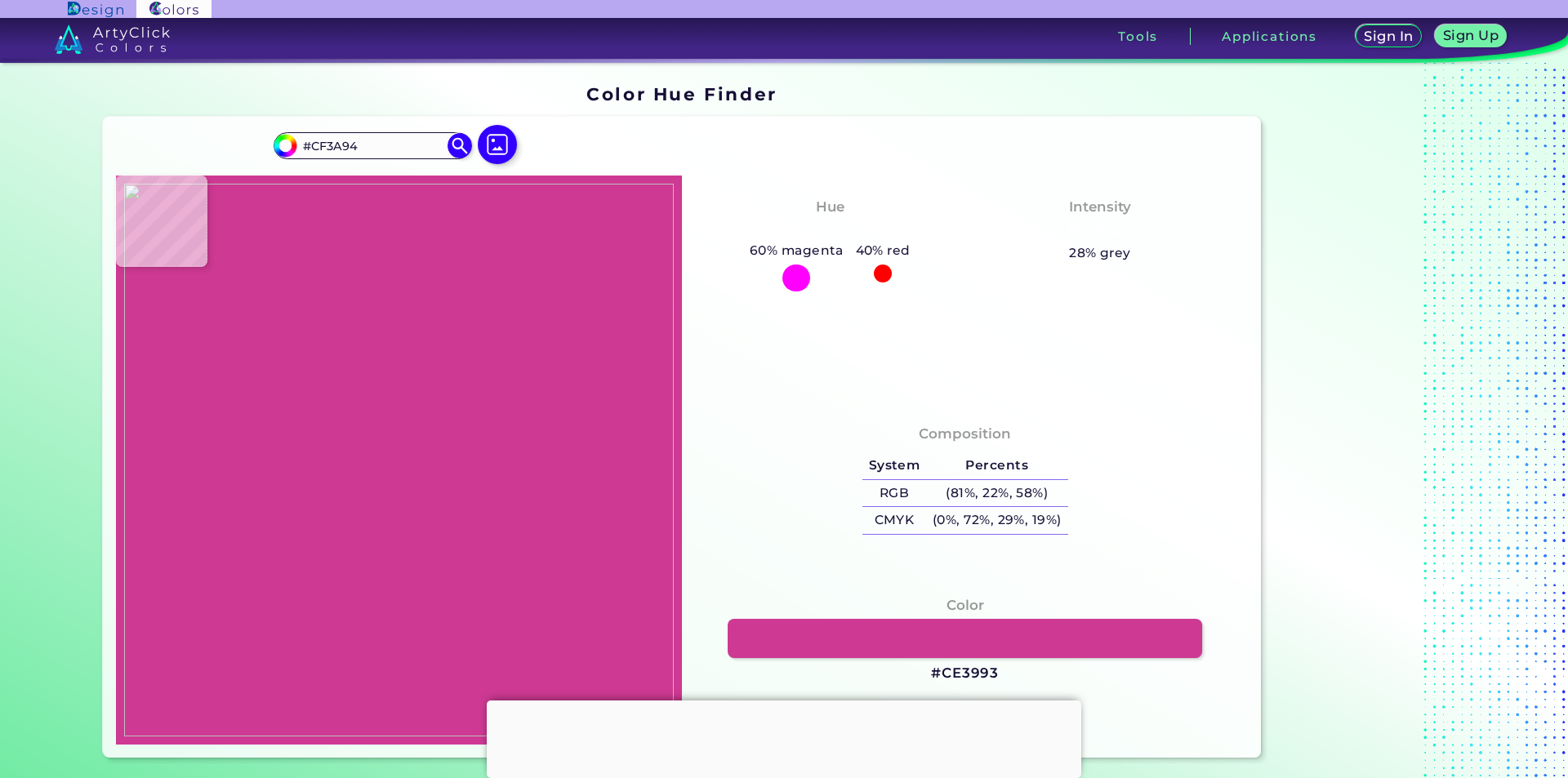
type input "#ce3993"
type input "#CE3993"
type input "#cd3892"
type input "#CD3892"
type input "#ce3993"
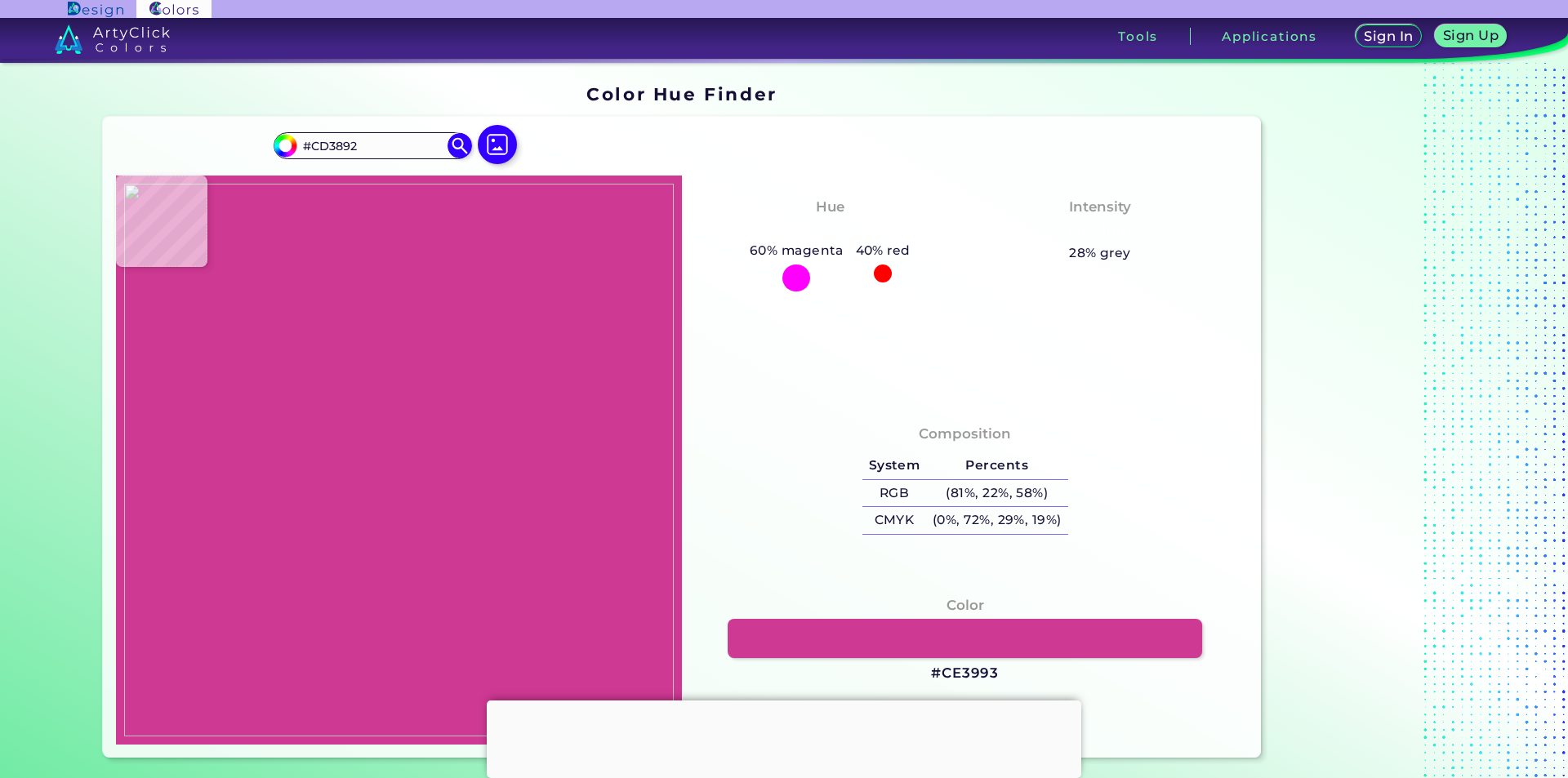
type input "#CE3993"
type input "#cd3892"
type input "#CD3892"
type input "#ce3993"
type input "#CE3993"
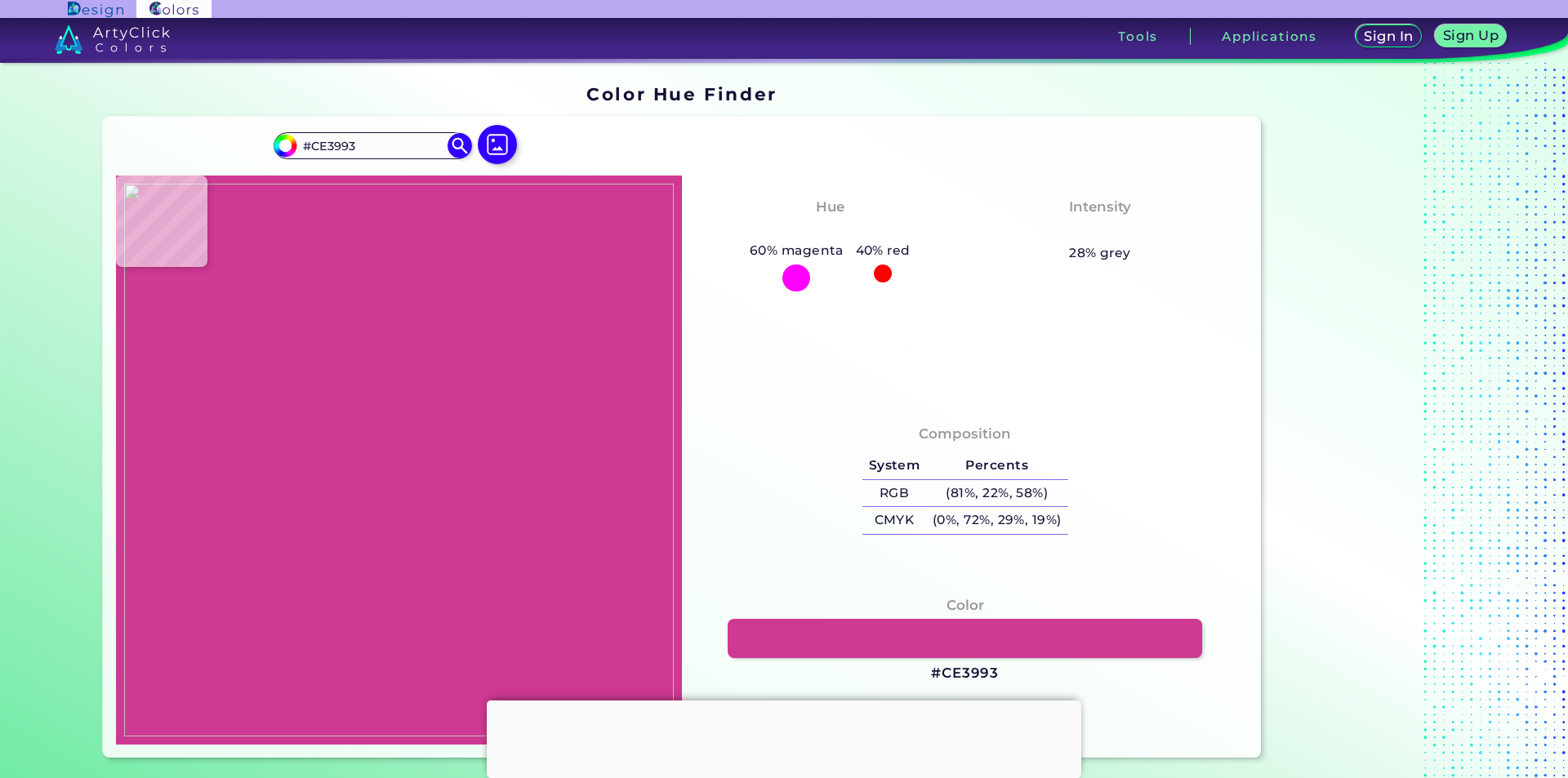
type input "#cf3a94"
type input "#CF3A94"
type input "#cd3892"
type input "#CD3892"
type input "#cc3791"
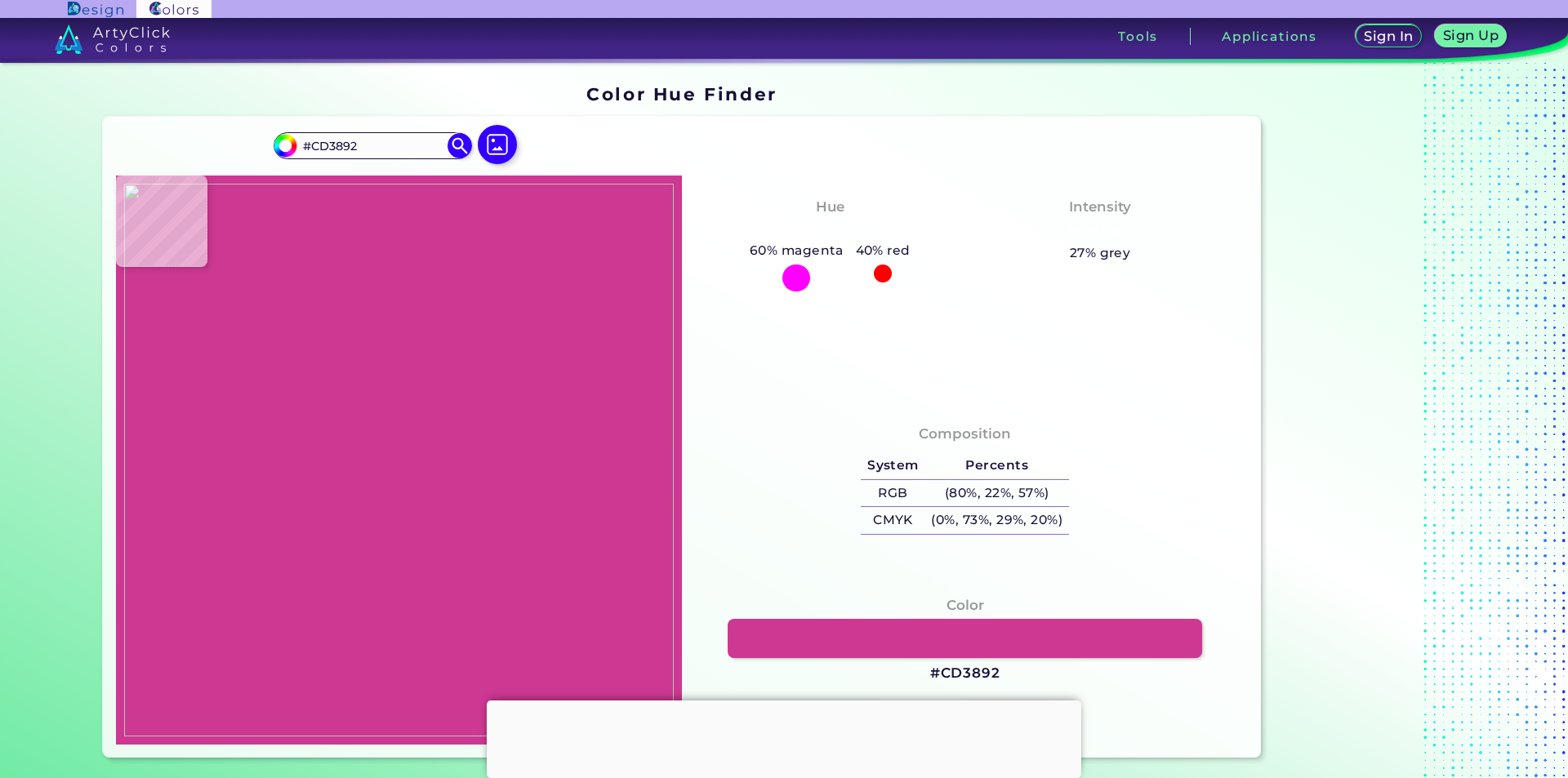
type input "#CC3791"
type input "#cb3690"
type input "#CB3690"
type input "#c9348e"
type input "#C9348E"
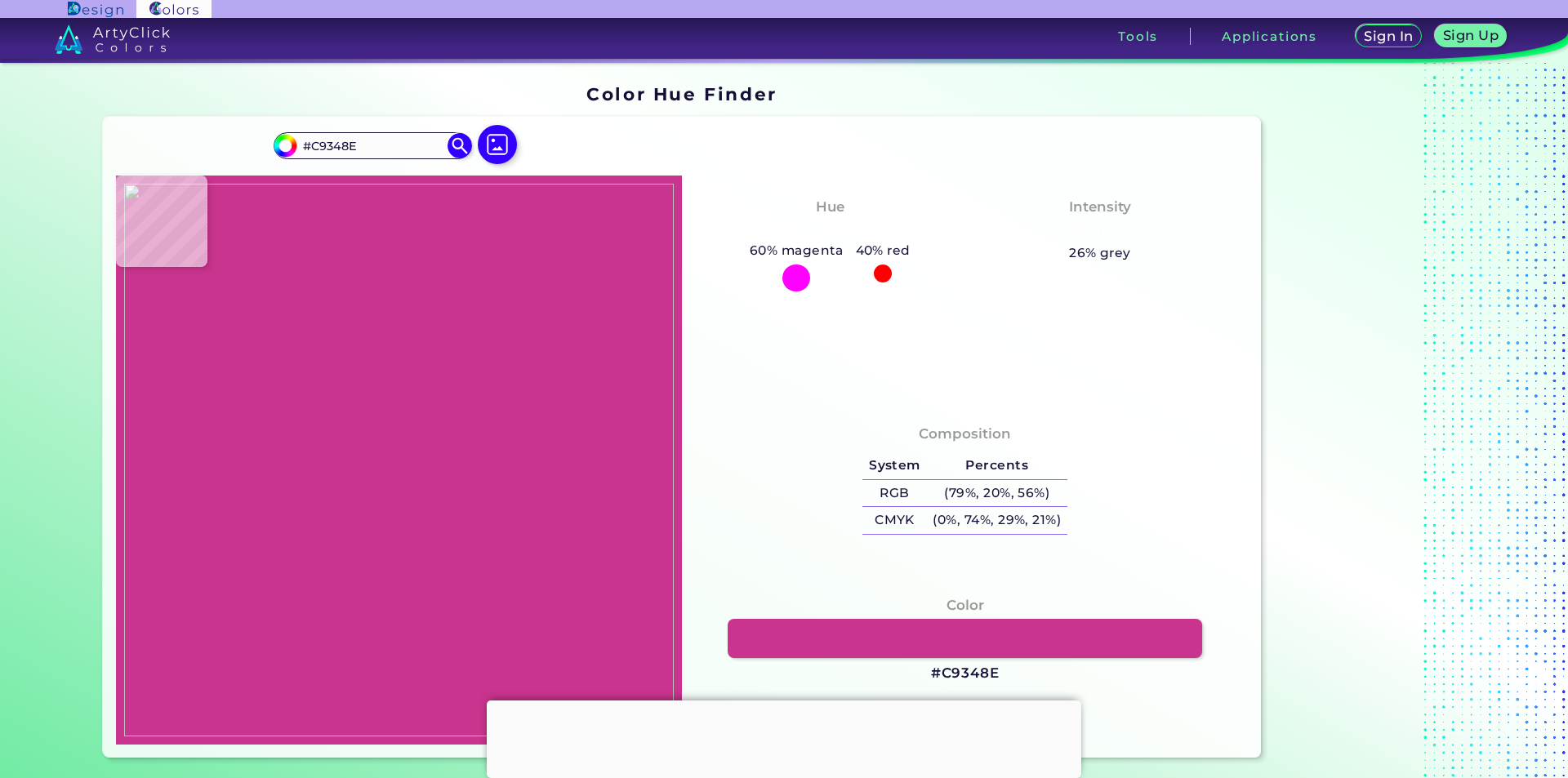
type input "#ce3993"
type input "#CE3993"
type input "#cf3a94"
type input "#CF3A94"
type input "#cc3791"
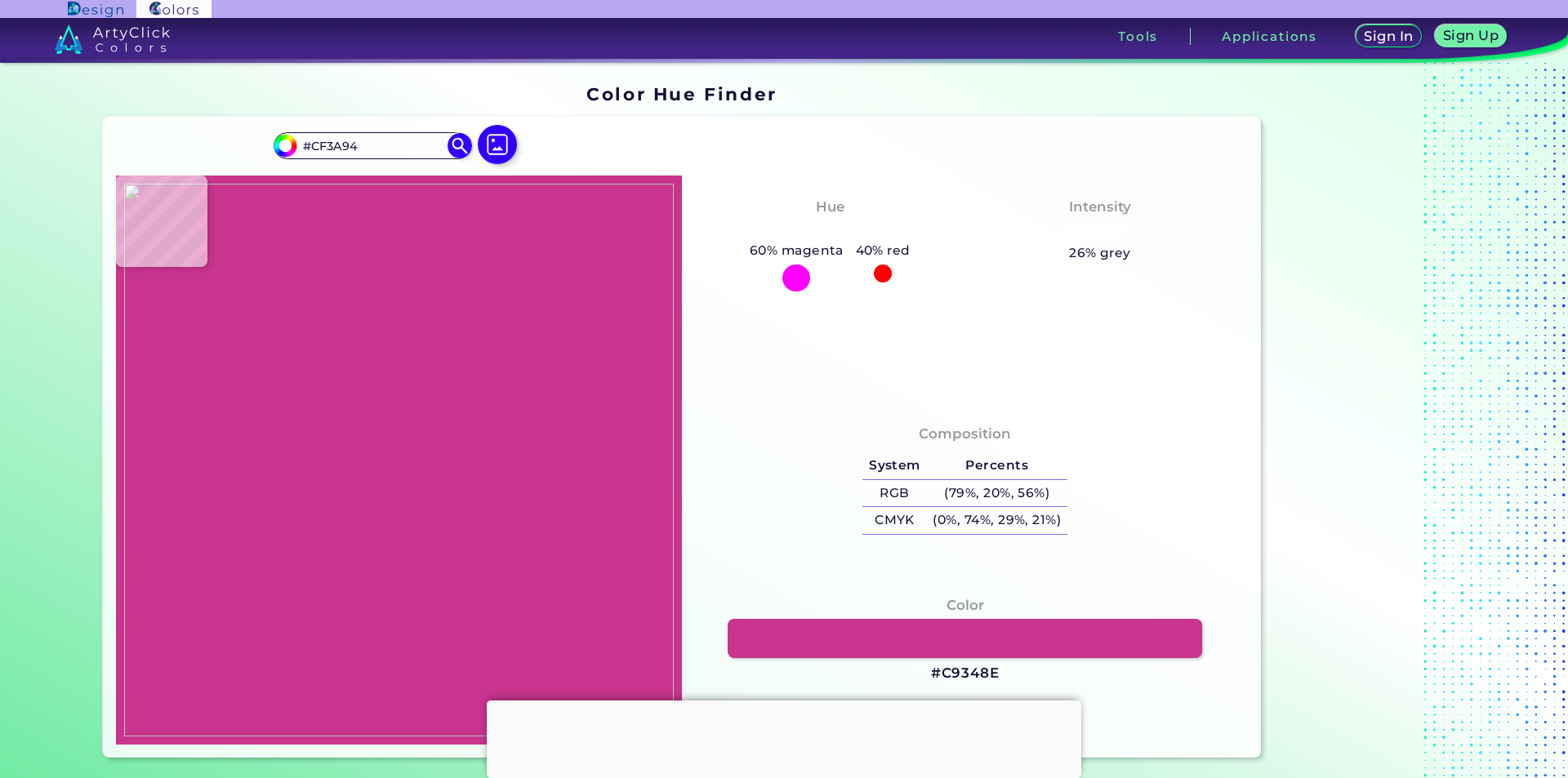
type input "#CC3791"
type input "#cf3993"
type input "#CF3993"
type input "#ce3892"
type input "#CE3892"
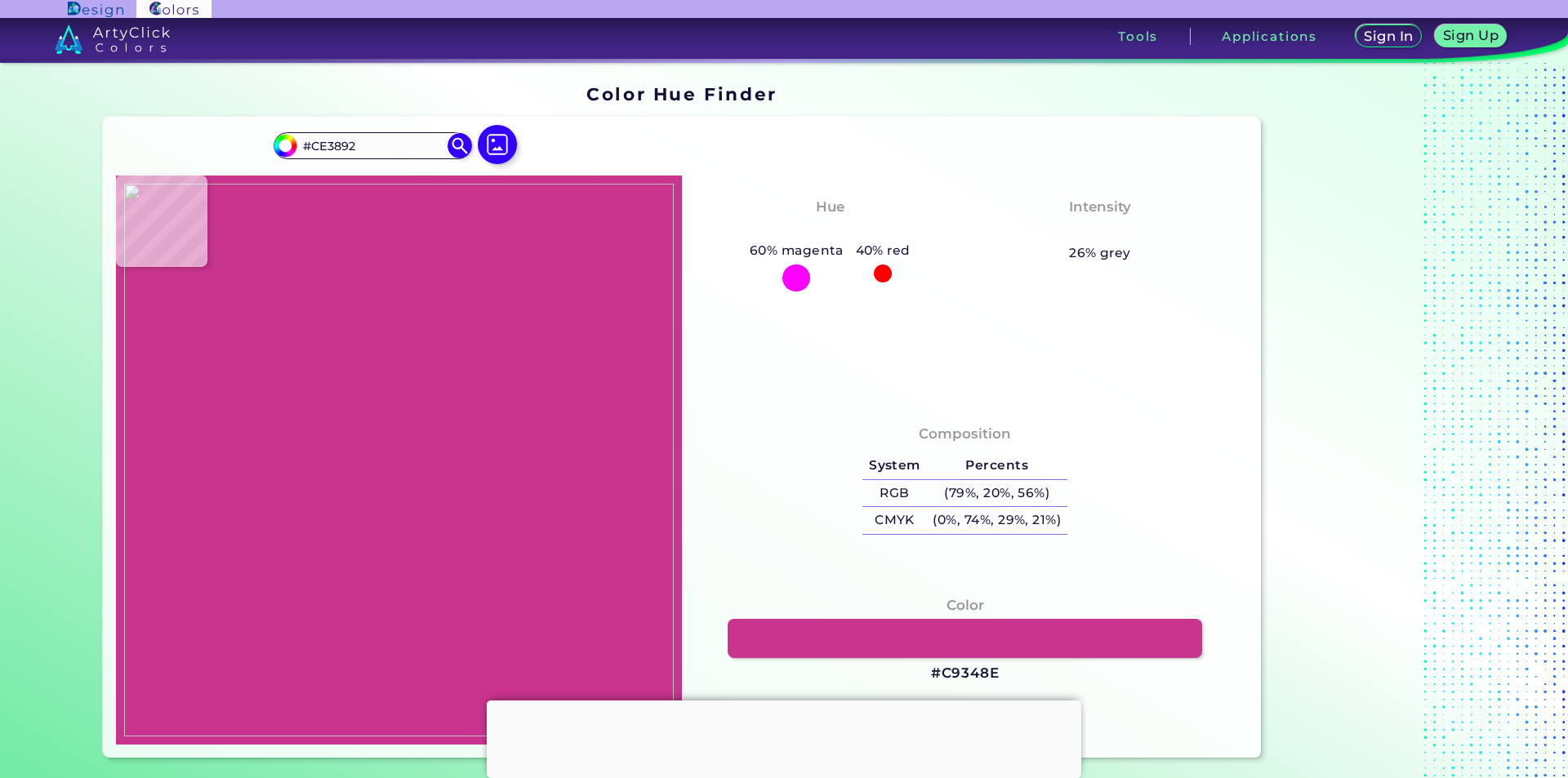
type input "#cc3690"
type input "#CC3690"
type input "#ca348e"
type input "#CA348E"
type input "#cb358f"
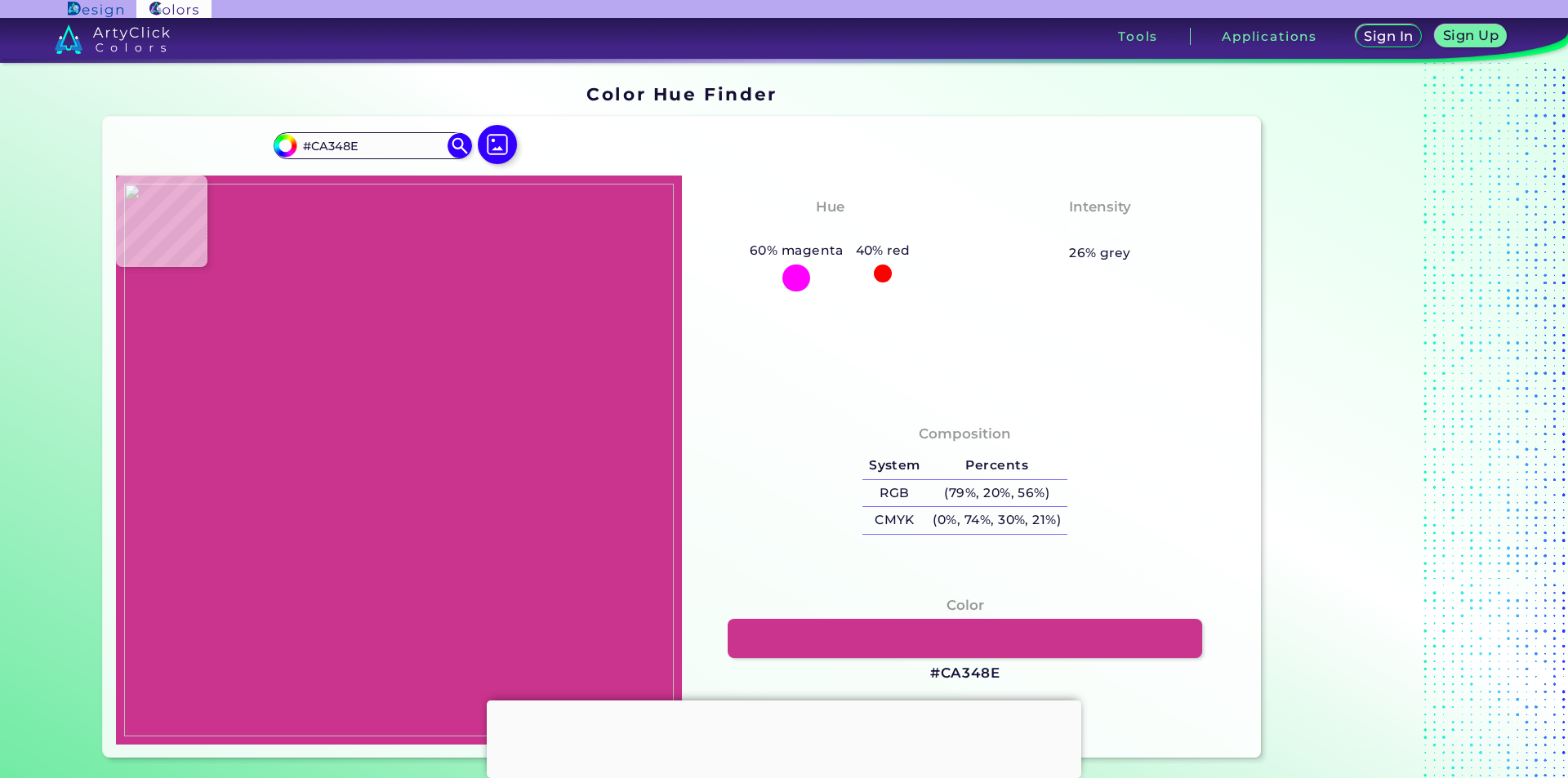
type input "#CB358F"
type input "#cc3690"
type input "#CC3690"
type input "#cb358f"
type input "#CB358F"
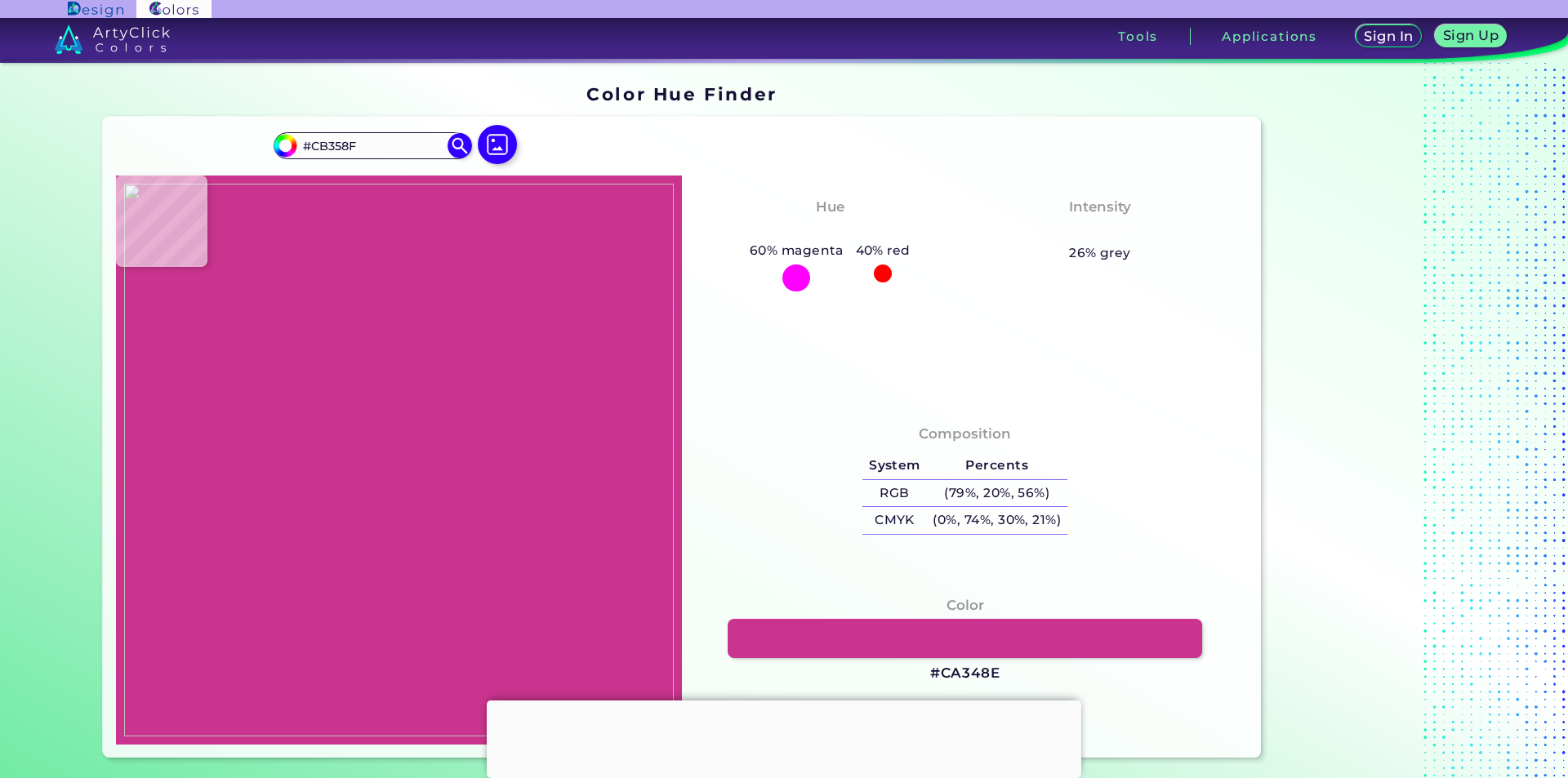
type input "#cc3690"
type input "#CC3690"
type input "#cb358f"
type input "#CB358F"
type input "#cc3690"
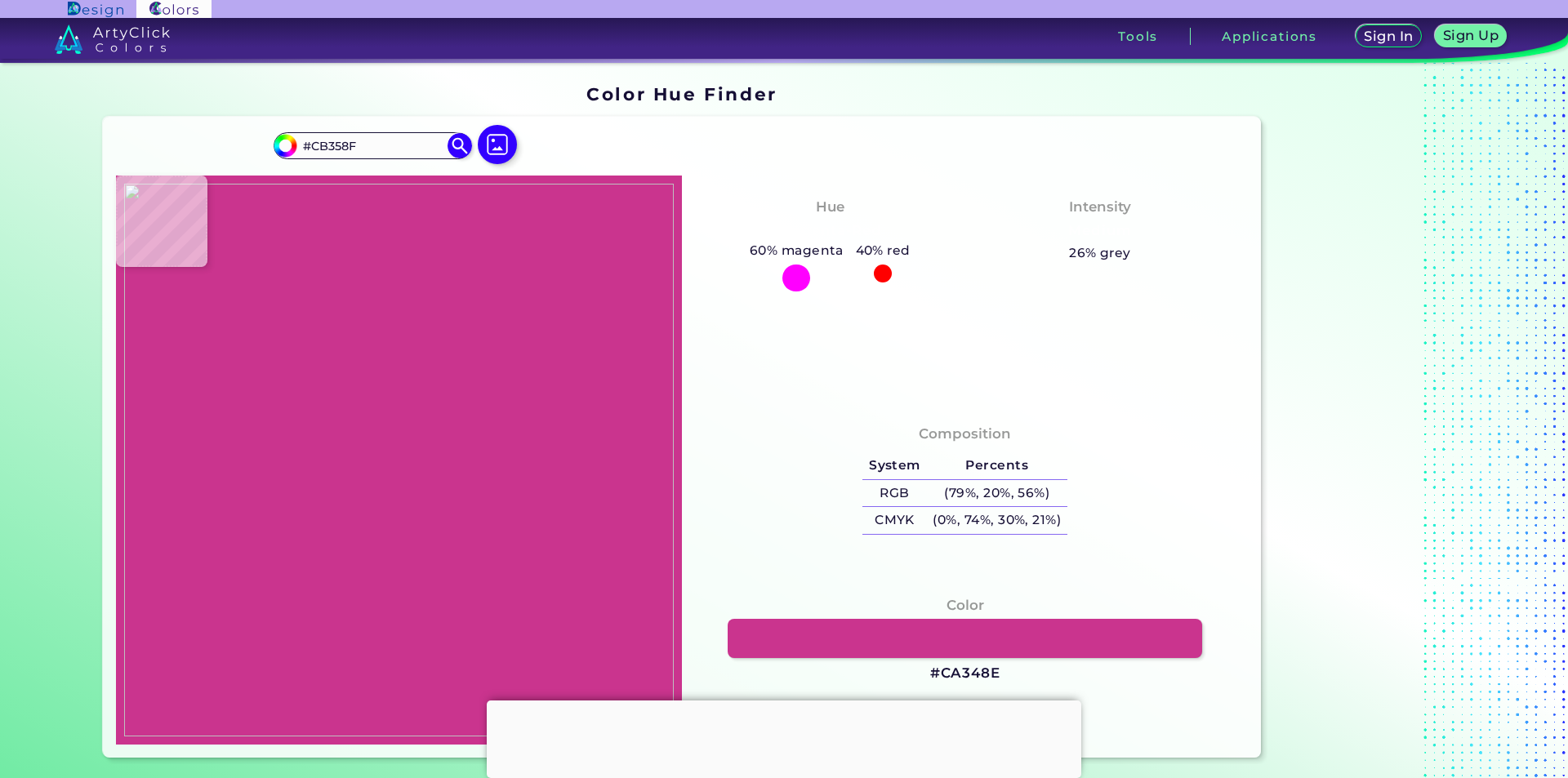
type input "#CC3690"
type input "#ca348e"
type input "#CA348E"
type input "#c9338d"
type input "#C9338D"
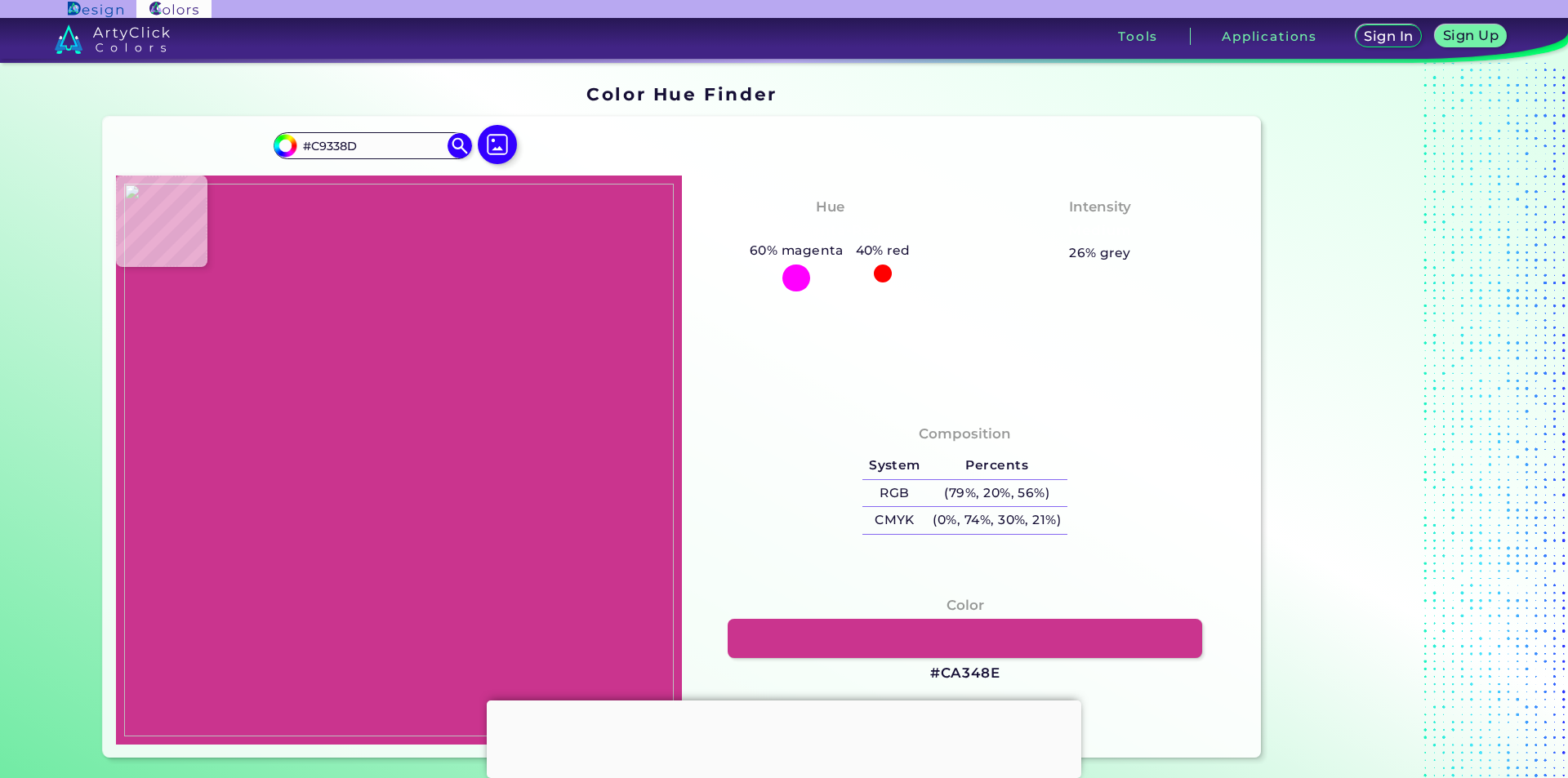
type input "#ca348e"
type input "#CA348E"
type input "#cb358f"
type input "#CB358F"
type input "#ca348e"
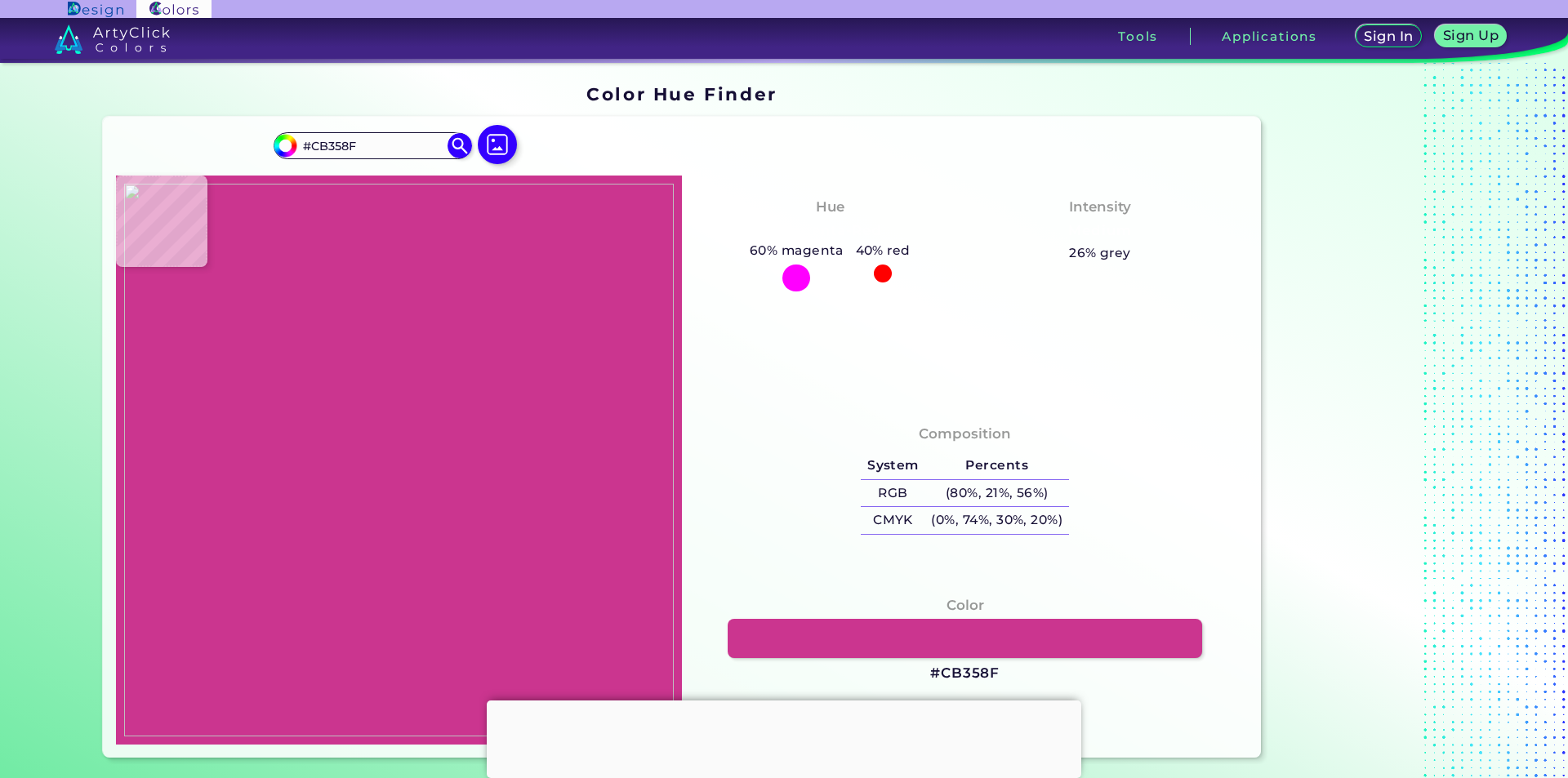
type input "#CA348E"
type input "#cb358f"
type input "#CB358F"
type input "#ca348e"
type input "#CA348E"
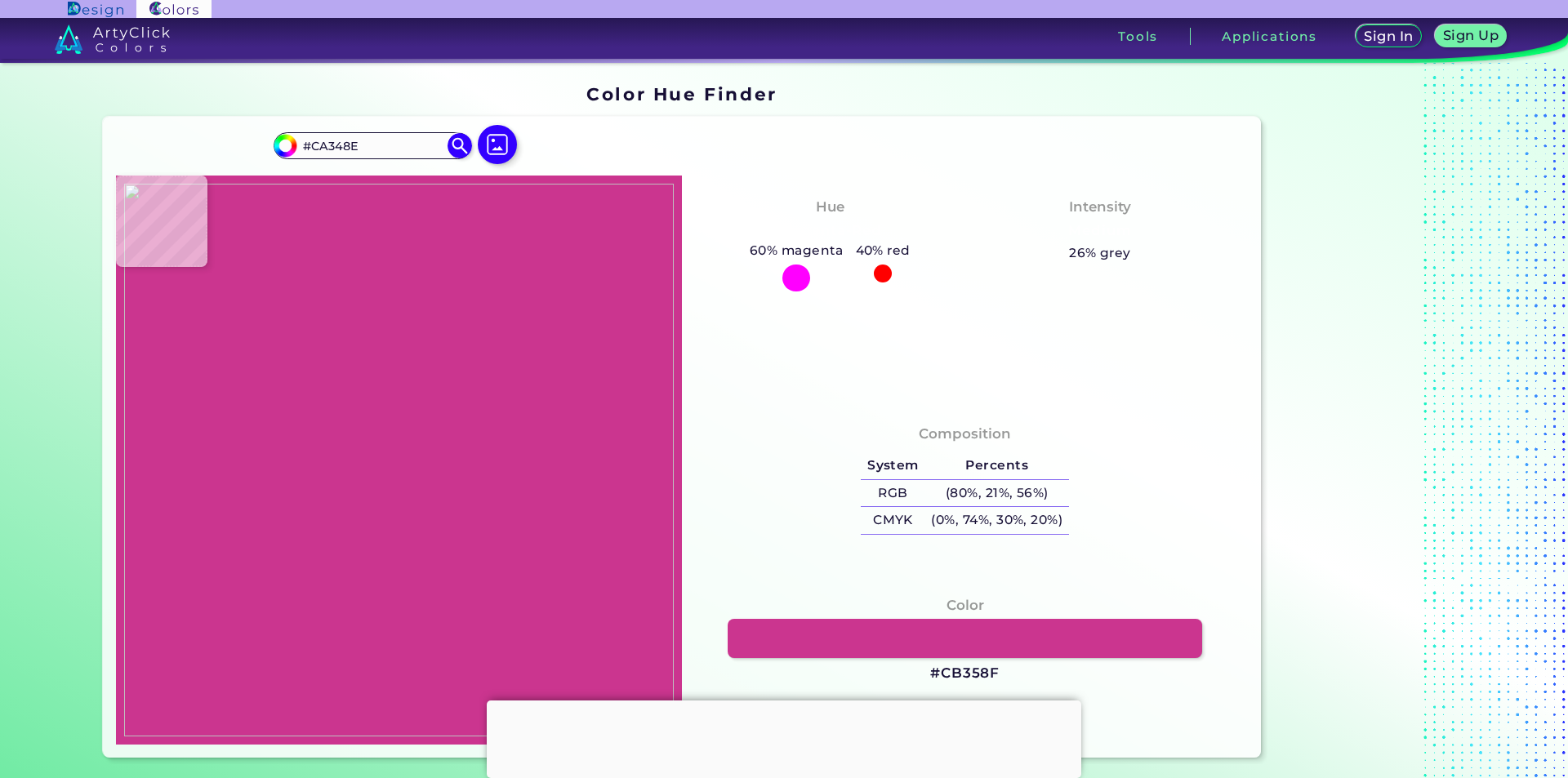
type input "#c8338f"
type input "#C8338F"
type input "#c7328e"
type input "#C7328E"
type input "#c42f8a"
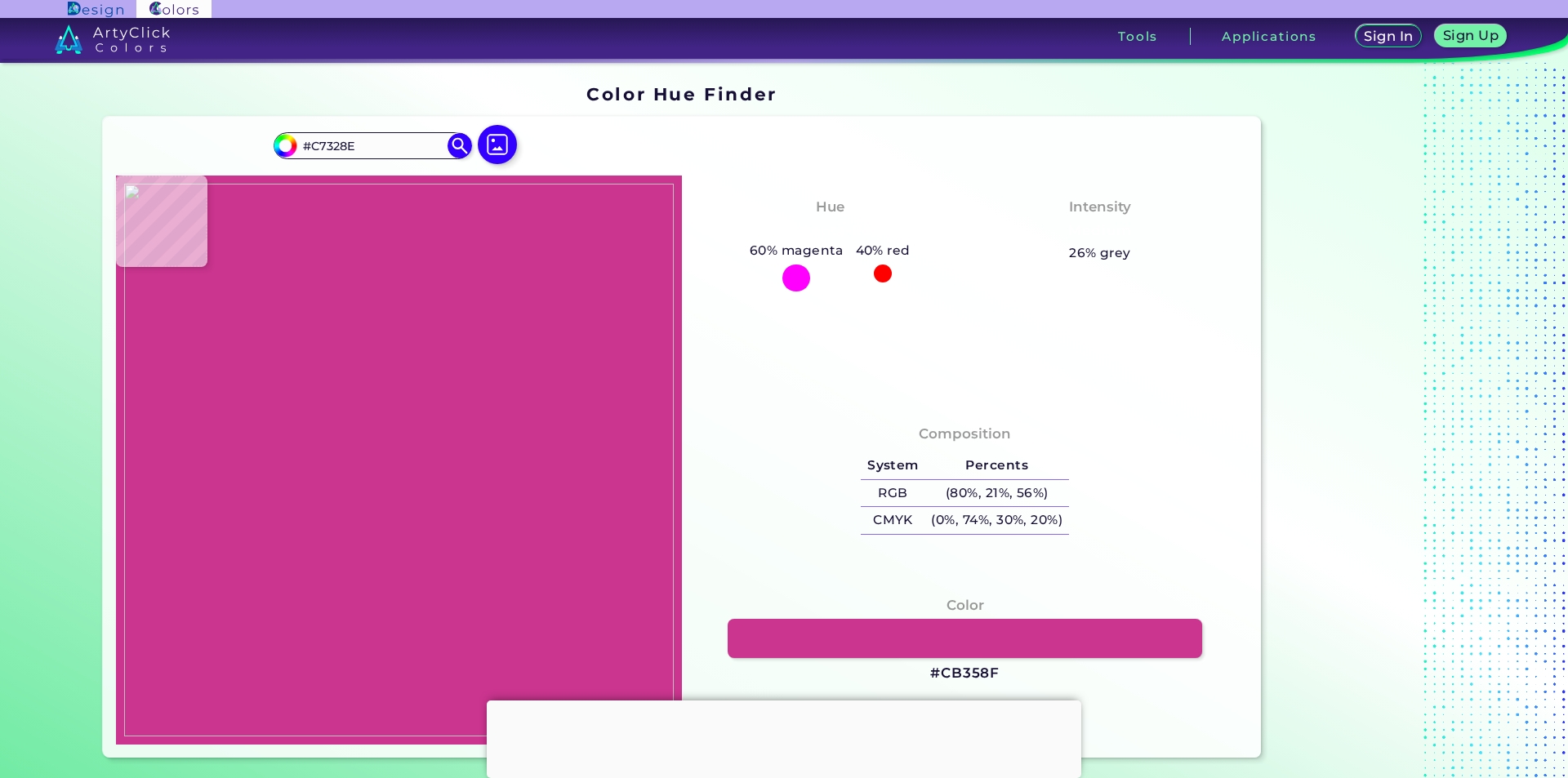
type input "#C42F8A"
type input "#c5308a"
type input "#C5308A"
type input "#c7328c"
type input "#C7328C"
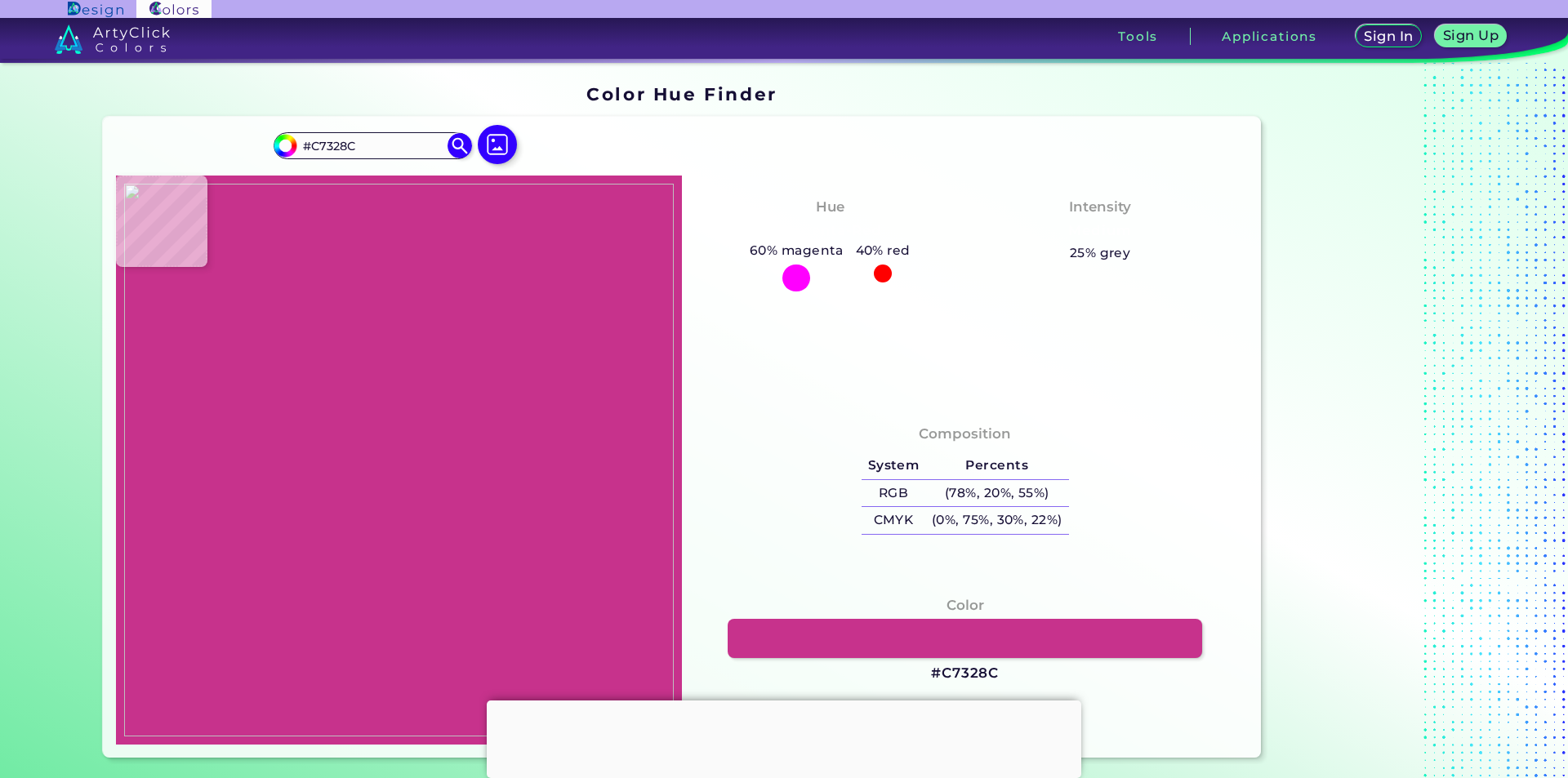
type input "#c6318b"
type input "#C6318B"
type input "#c8338d"
type input "#C8338D"
type input "#c5308a"
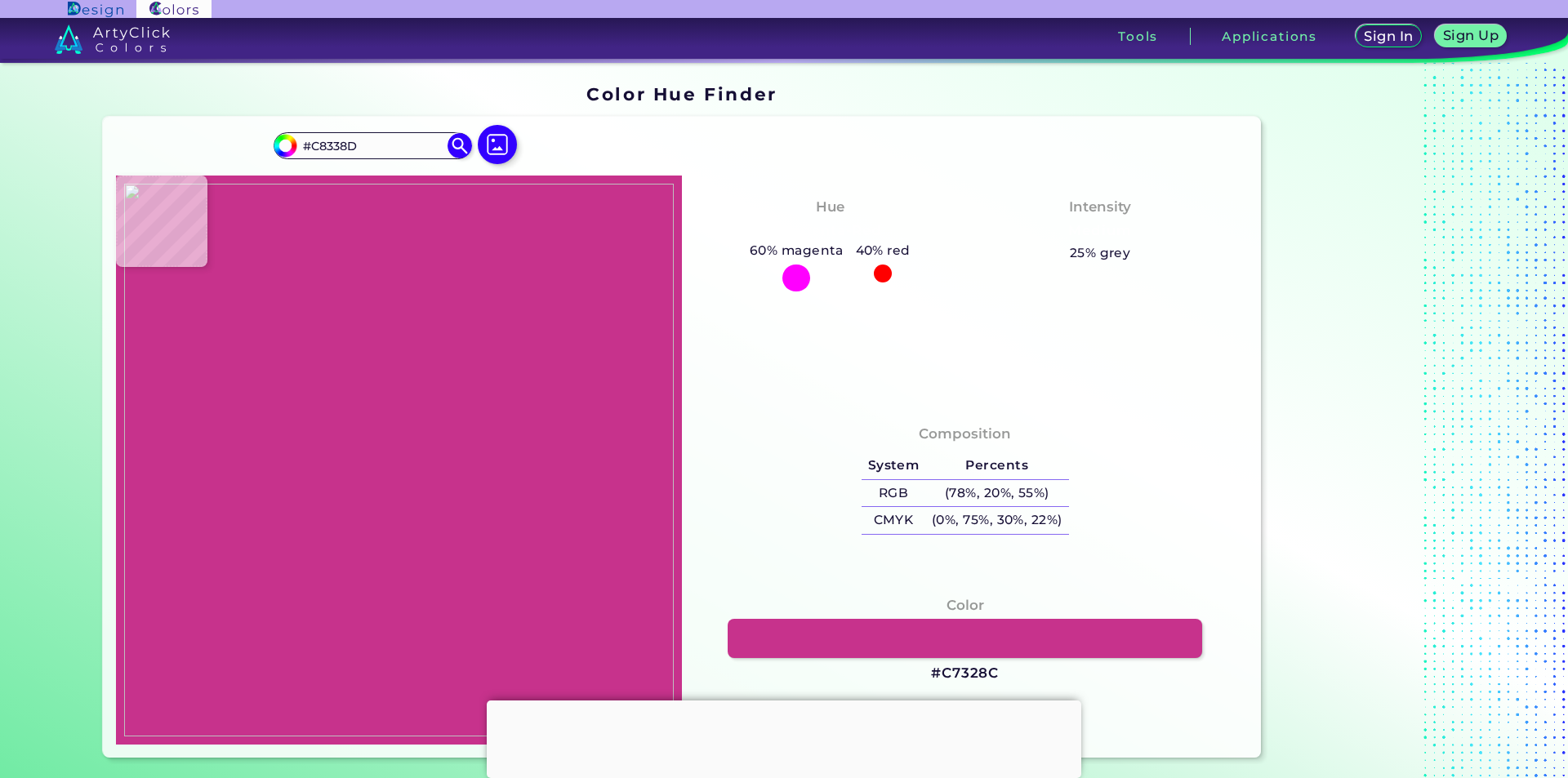
type input "#C5308A"
type input "#c6318b"
type input "#C6318B"
type input "#c8338d"
type input "#C8338D"
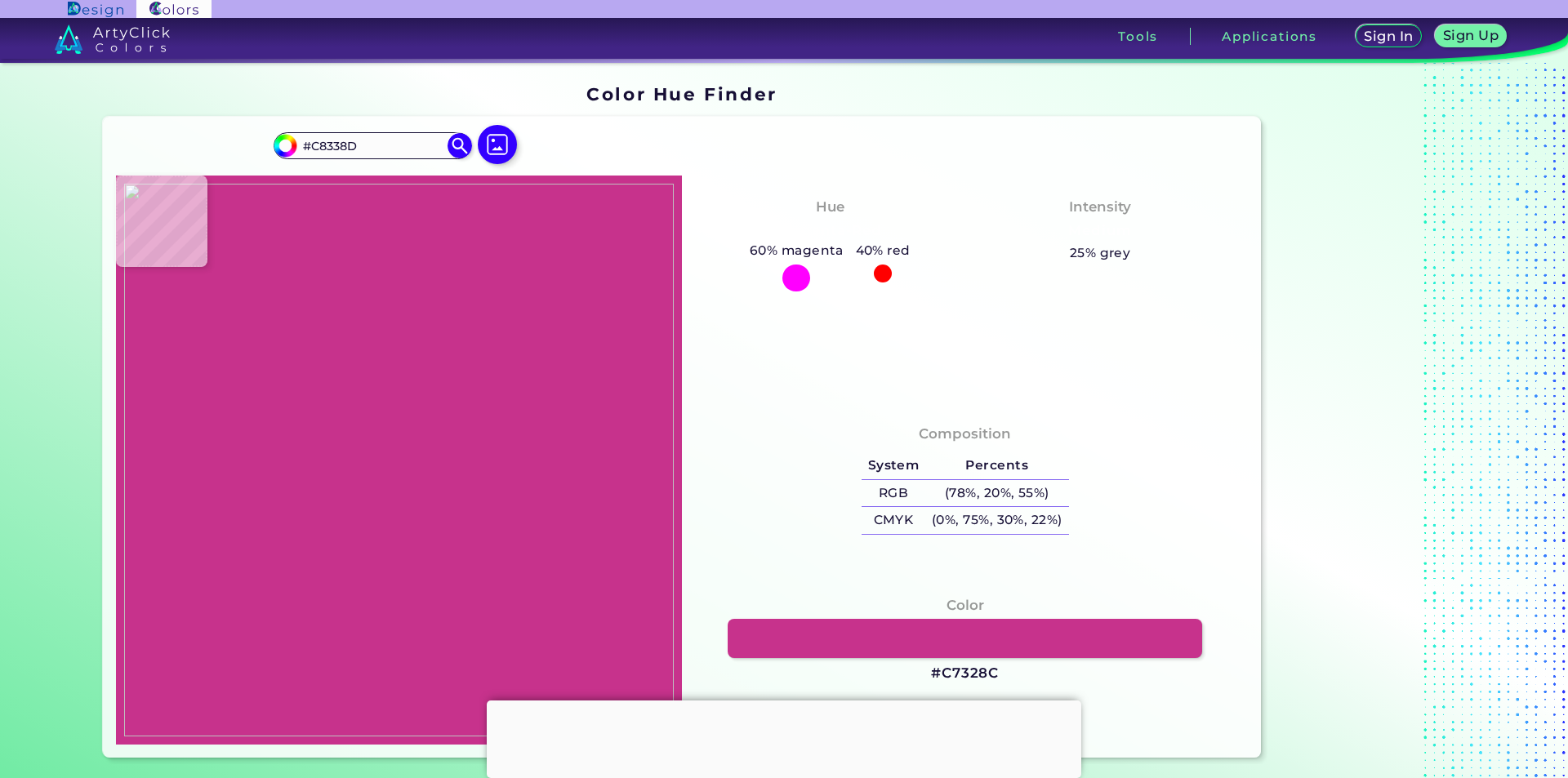
type input "#c42f89"
type input "#C42F89"
type input "#c6318b"
type input "#C6318B"
type input "#c5308a"
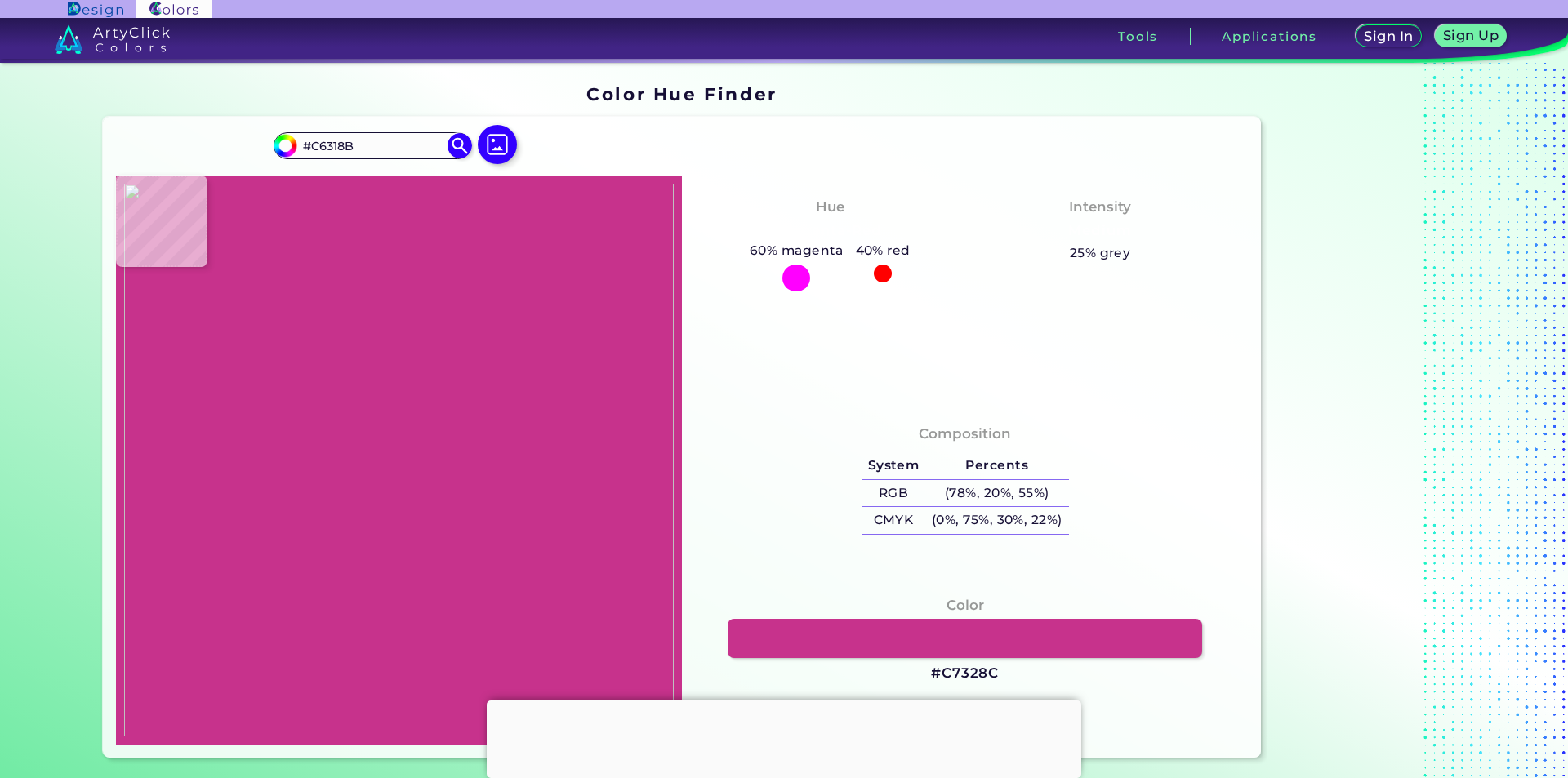
type input "#C5308A"
type input "#c6318a"
type input "#C6318A"
type input "#c42f89"
type input "#C42F89"
